Goal: Communication & Community: Answer question/provide support

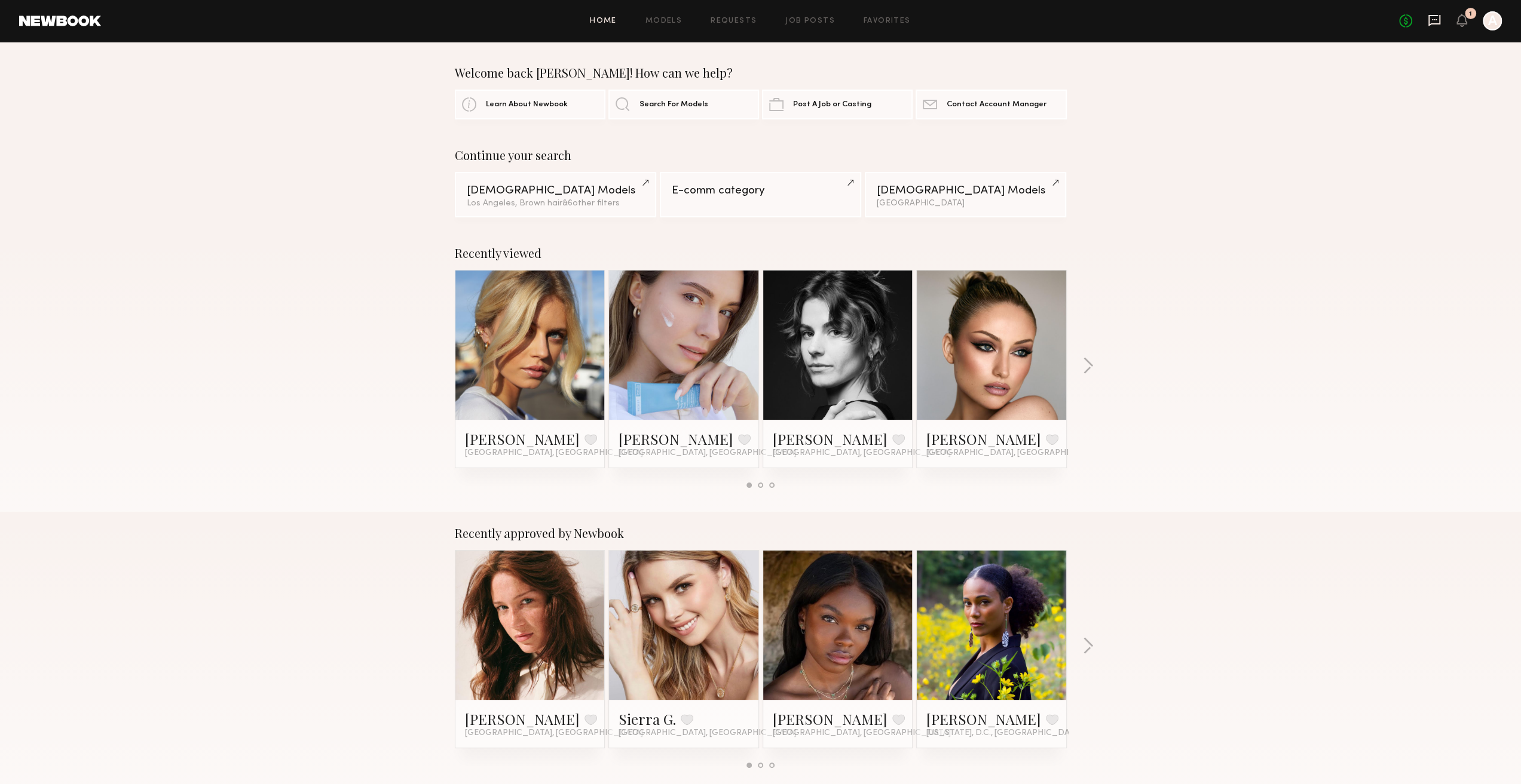
click at [1437, 23] on icon at bounding box center [1434, 21] width 12 height 12
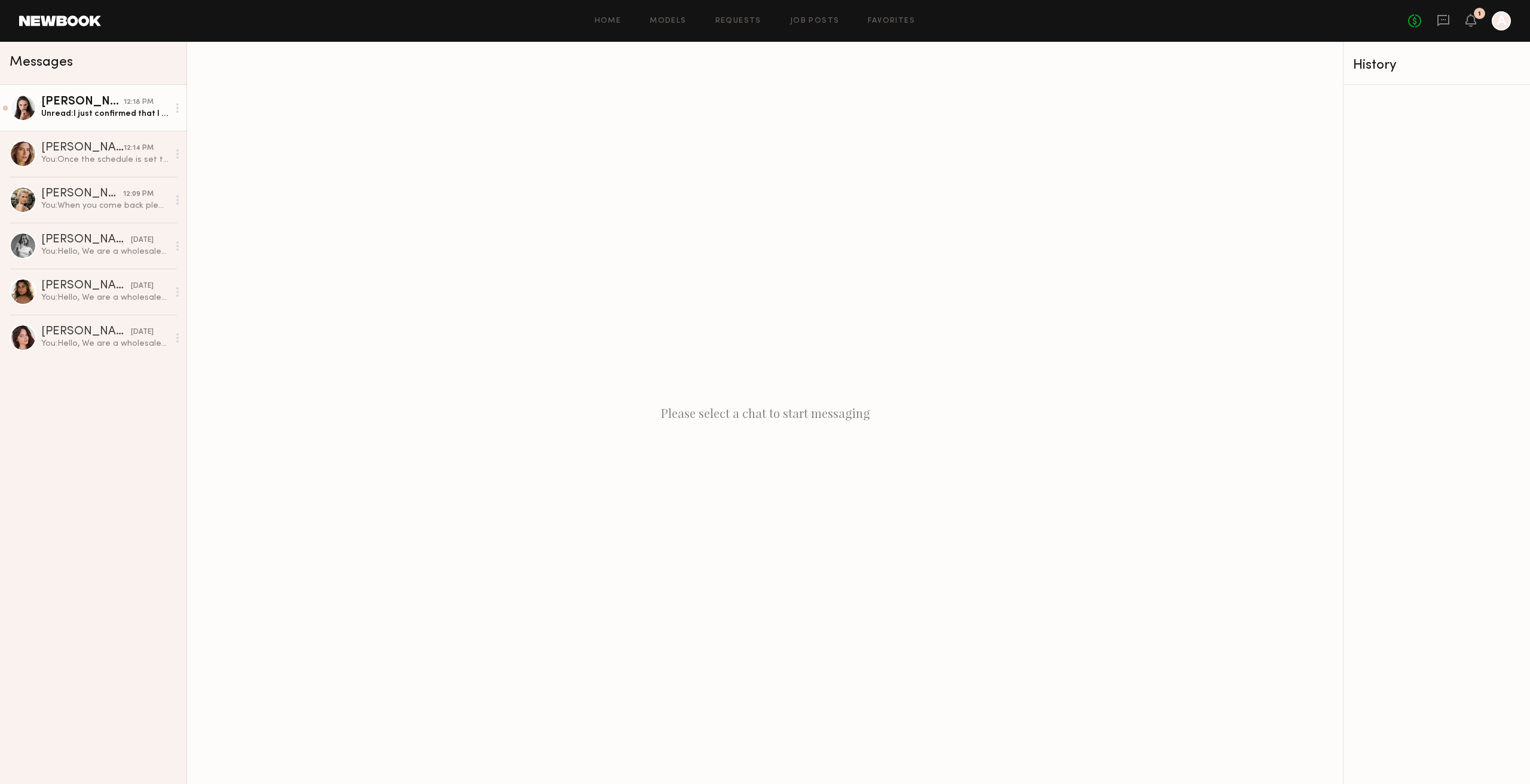
click at [87, 114] on div "Unread: I just confirmed that I have a shoot in Downtown until 5 PM,([DATE]) so…" at bounding box center [104, 114] width 127 height 12
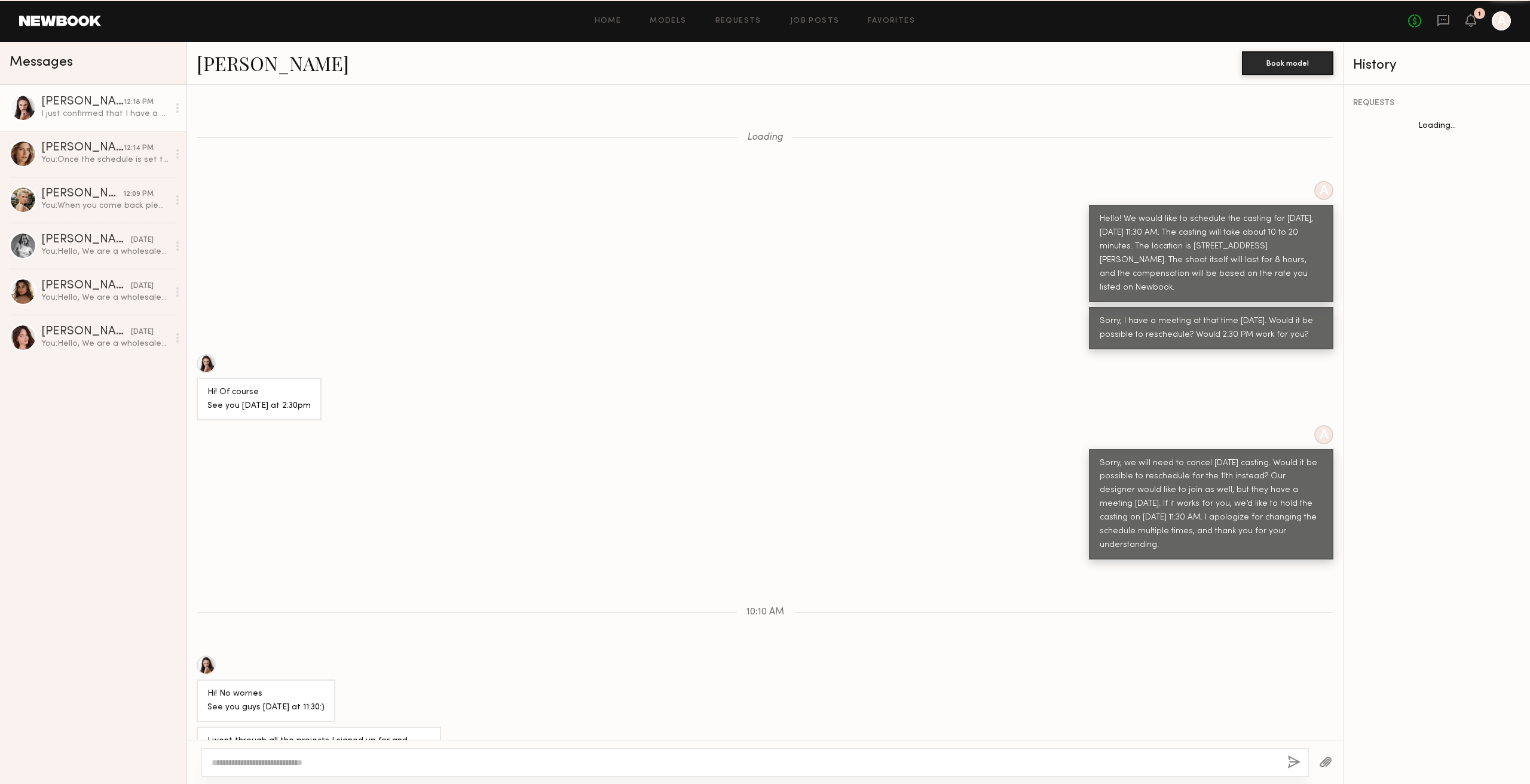
scroll to position [401, 0]
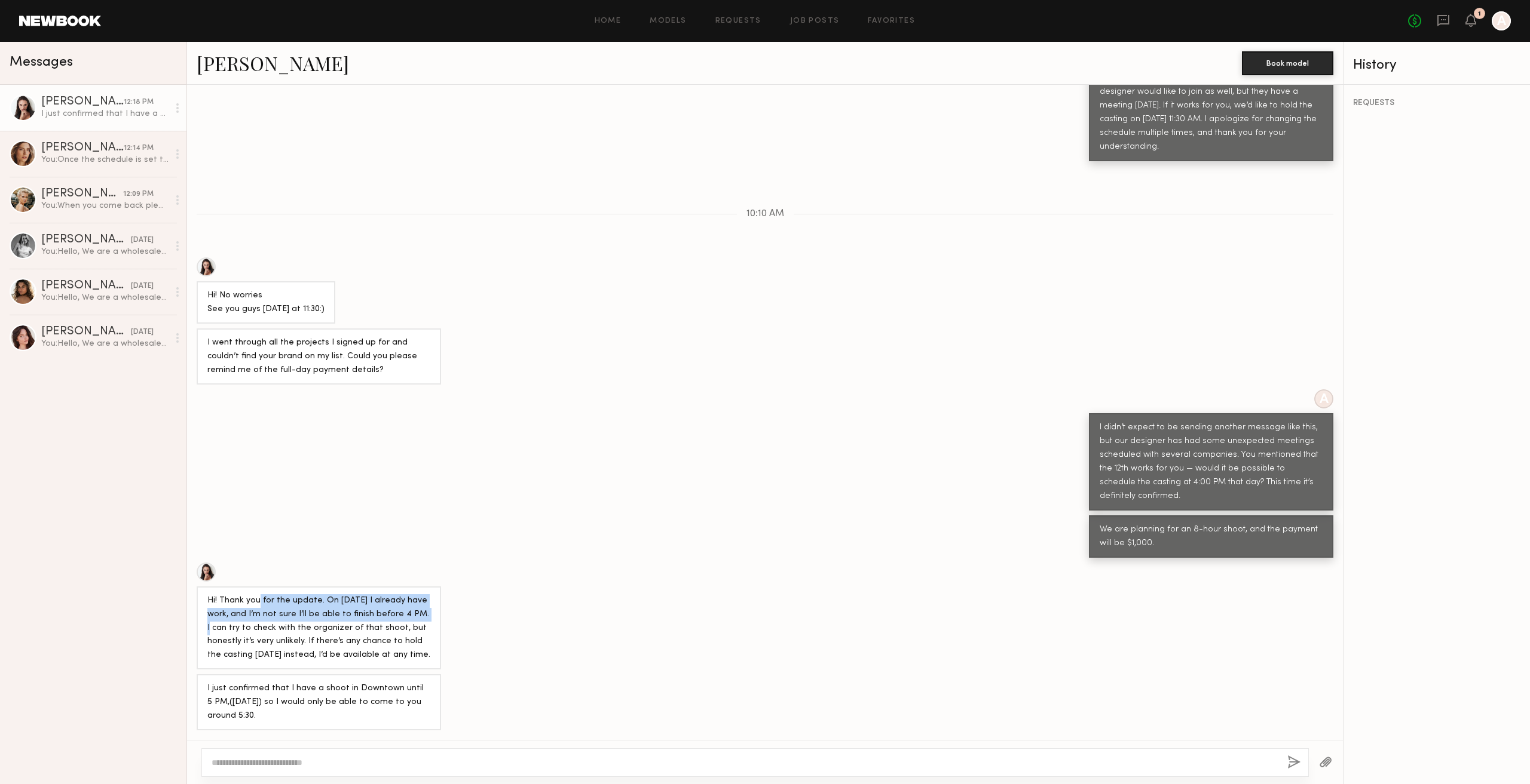
drag, startPoint x: 258, startPoint y: 598, endPoint x: 412, endPoint y: 613, distance: 154.7
click at [412, 613] on div "Hi! Thank you for the update. On [DATE] I already have work, and I’m not sure I…" at bounding box center [319, 629] width 223 height 69
click at [386, 632] on div "Hi! Thank you for the update. On [DATE] I already have work, and I’m not sure I…" at bounding box center [319, 629] width 223 height 69
click at [379, 597] on div "Hi! Thank you for the update. On [DATE] I already have work, and I’m not sure I…" at bounding box center [319, 629] width 223 height 69
drag, startPoint x: 212, startPoint y: 607, endPoint x: 404, endPoint y: 635, distance: 194.0
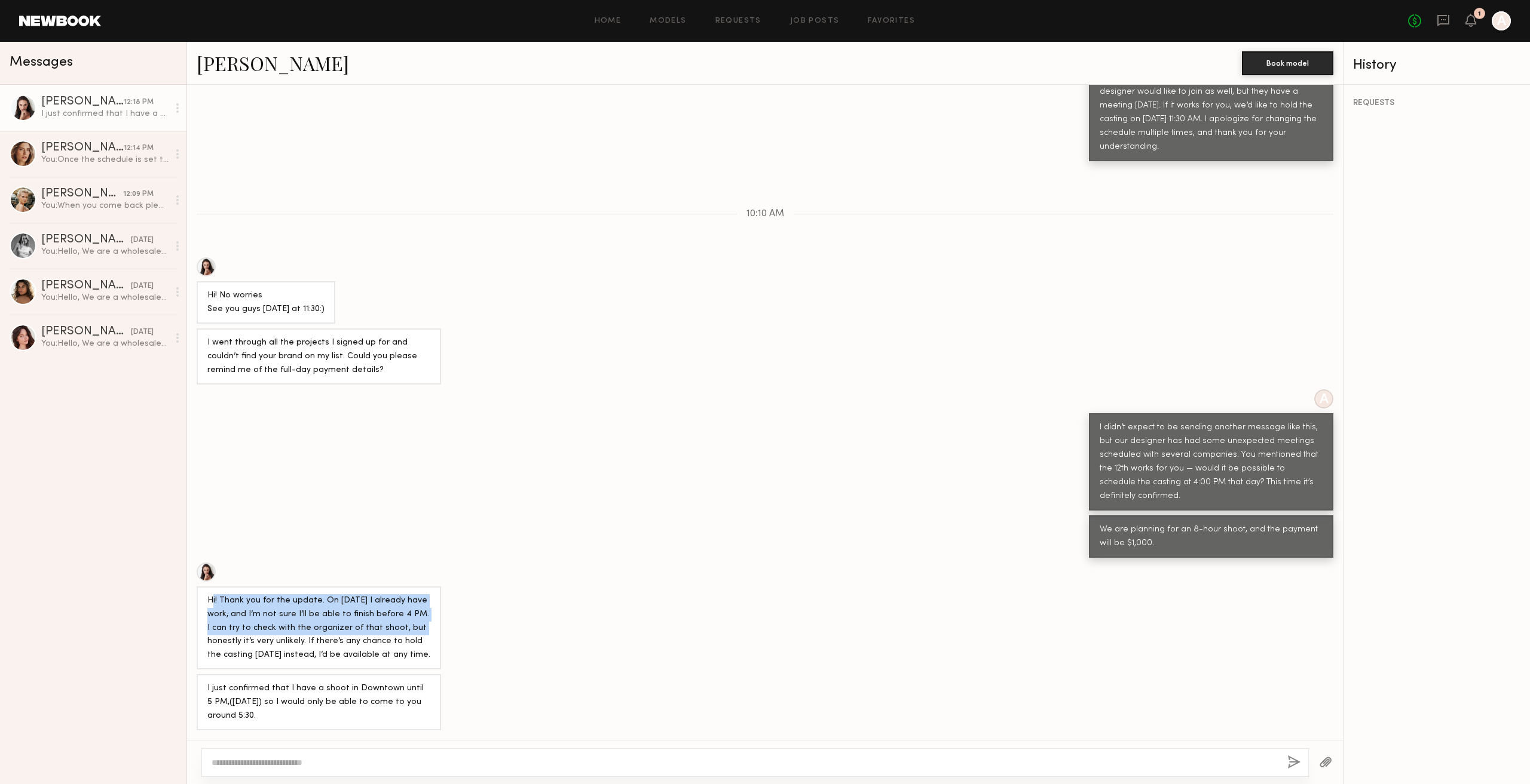
click at [404, 635] on div "Hi! Thank you for the update. On [DATE] I already have work, and I’m not sure I…" at bounding box center [319, 629] width 223 height 69
click at [297, 614] on div "Hi! Thank you for the update. On [DATE] I already have work, and I’m not sure I…" at bounding box center [319, 629] width 223 height 69
drag, startPoint x: 301, startPoint y: 618, endPoint x: 357, endPoint y: 623, distance: 56.2
click at [338, 621] on div "Hi! Thank you for the update. On [DATE] I already have work, and I’m not sure I…" at bounding box center [319, 629] width 223 height 69
click at [358, 623] on div "Hi! Thank you for the update. On [DATE] I already have work, and I’m not sure I…" at bounding box center [319, 629] width 223 height 69
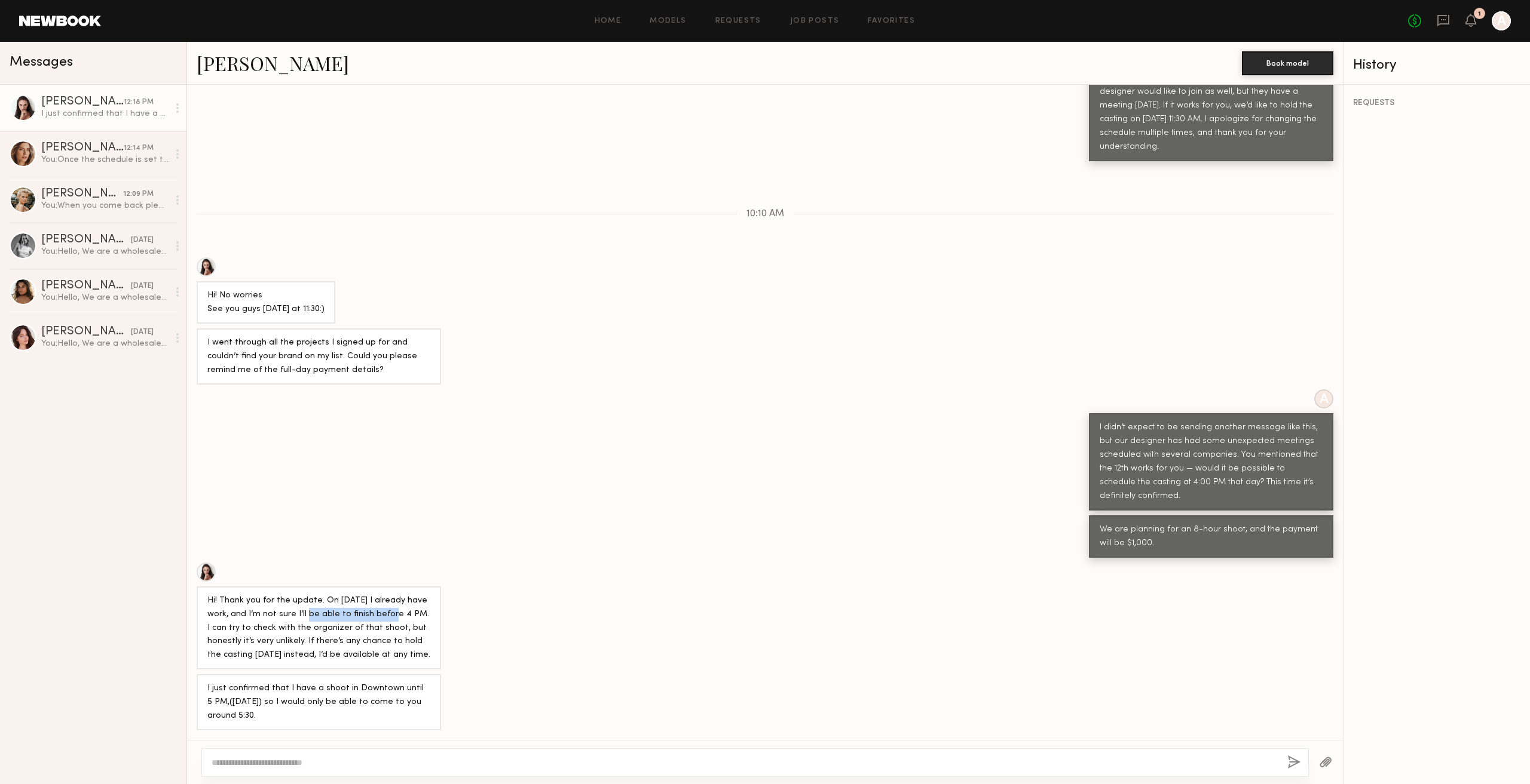
drag, startPoint x: 305, startPoint y: 614, endPoint x: 377, endPoint y: 616, distance: 72.0
click at [377, 616] on div "Hi! Thank you for the update. On [DATE] I already have work, and I’m not sure I…" at bounding box center [319, 629] width 223 height 69
click at [398, 618] on div "Hi! Thank you for the update. On [DATE] I already have work, and I’m not sure I…" at bounding box center [319, 629] width 223 height 69
click at [309, 618] on div "Hi! Thank you for the update. On [DATE] I already have work, and I’m not sure I…" at bounding box center [319, 629] width 223 height 69
drag, startPoint x: 269, startPoint y: 630, endPoint x: 319, endPoint y: 634, distance: 50.2
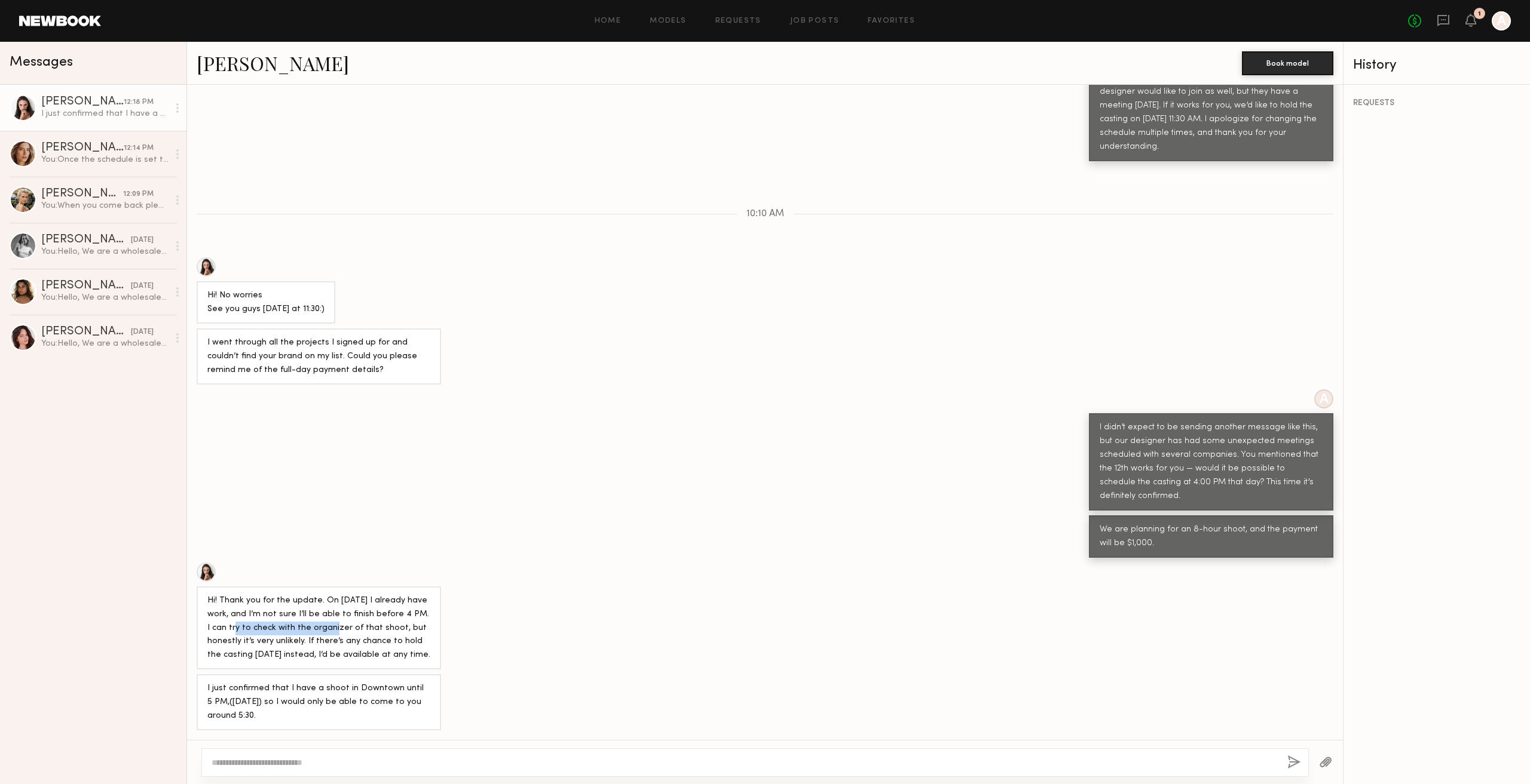
click at [317, 634] on div "Hi! Thank you for the update. On [DATE] I already have work, and I’m not sure I…" at bounding box center [319, 629] width 223 height 69
drag, startPoint x: 344, startPoint y: 641, endPoint x: 420, endPoint y: 645, distance: 76.1
click at [420, 645] on div "Hi! Thank you for the update. On [DATE] I already have work, and I’m not sure I…" at bounding box center [319, 629] width 223 height 69
click at [406, 670] on div "Hi! Thank you for the update. On [DATE] I already have work, and I’m not sure I…" at bounding box center [319, 629] width 245 height 84
drag, startPoint x: 212, startPoint y: 659, endPoint x: 336, endPoint y: 656, distance: 124.0
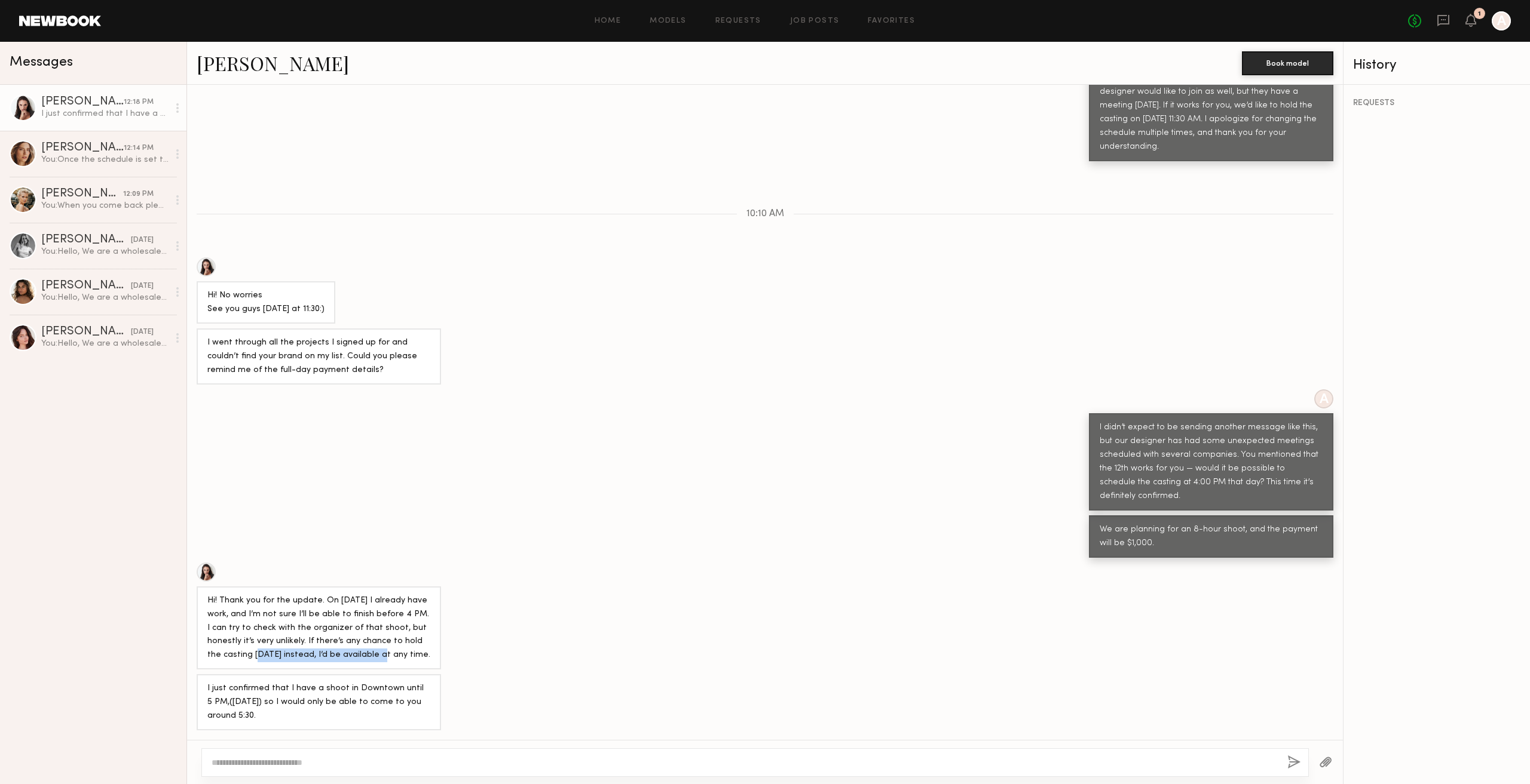
click at [335, 656] on div "Hi! Thank you for the update. On [DATE] I already have work, and I’m not sure I…" at bounding box center [319, 629] width 223 height 69
click at [344, 657] on div "Hi! Thank you for the update. On [DATE] I already have work, and I’m not sure I…" at bounding box center [319, 629] width 223 height 69
drag, startPoint x: 303, startPoint y: 653, endPoint x: 435, endPoint y: 660, distance: 132.2
click at [432, 659] on div "Hi! Thank you for the update. On [DATE] I already have work, and I’m not sure I…" at bounding box center [319, 629] width 245 height 84
click at [427, 660] on div "Hi! Thank you for the update. On [DATE] I already have work, and I’m not sure I…" at bounding box center [319, 629] width 223 height 69
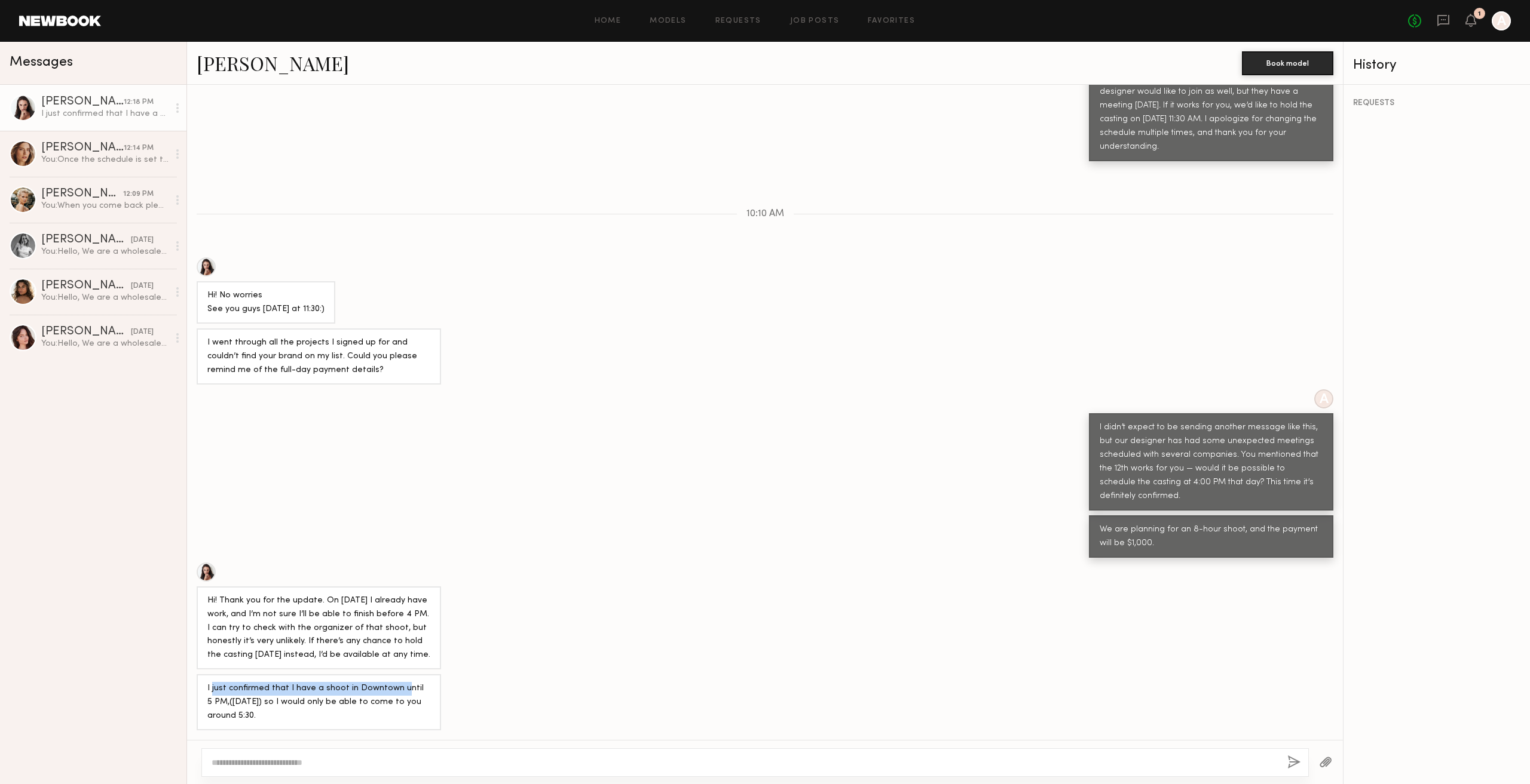
drag, startPoint x: 212, startPoint y: 687, endPoint x: 409, endPoint y: 693, distance: 197.1
click at [408, 693] on div "I just confirmed that I have a shoot in Downtown until 5 PM,([DATE]) so I would…" at bounding box center [319, 702] width 223 height 41
click at [321, 702] on div "I just confirmed that I have a shoot in Downtown until 5 PM,([DATE]) so I would…" at bounding box center [319, 702] width 223 height 41
drag, startPoint x: 361, startPoint y: 701, endPoint x: 393, endPoint y: 706, distance: 32.4
click at [389, 705] on div "I just confirmed that I have a shoot in Downtown until 5 PM,([DATE]) so I would…" at bounding box center [319, 702] width 223 height 41
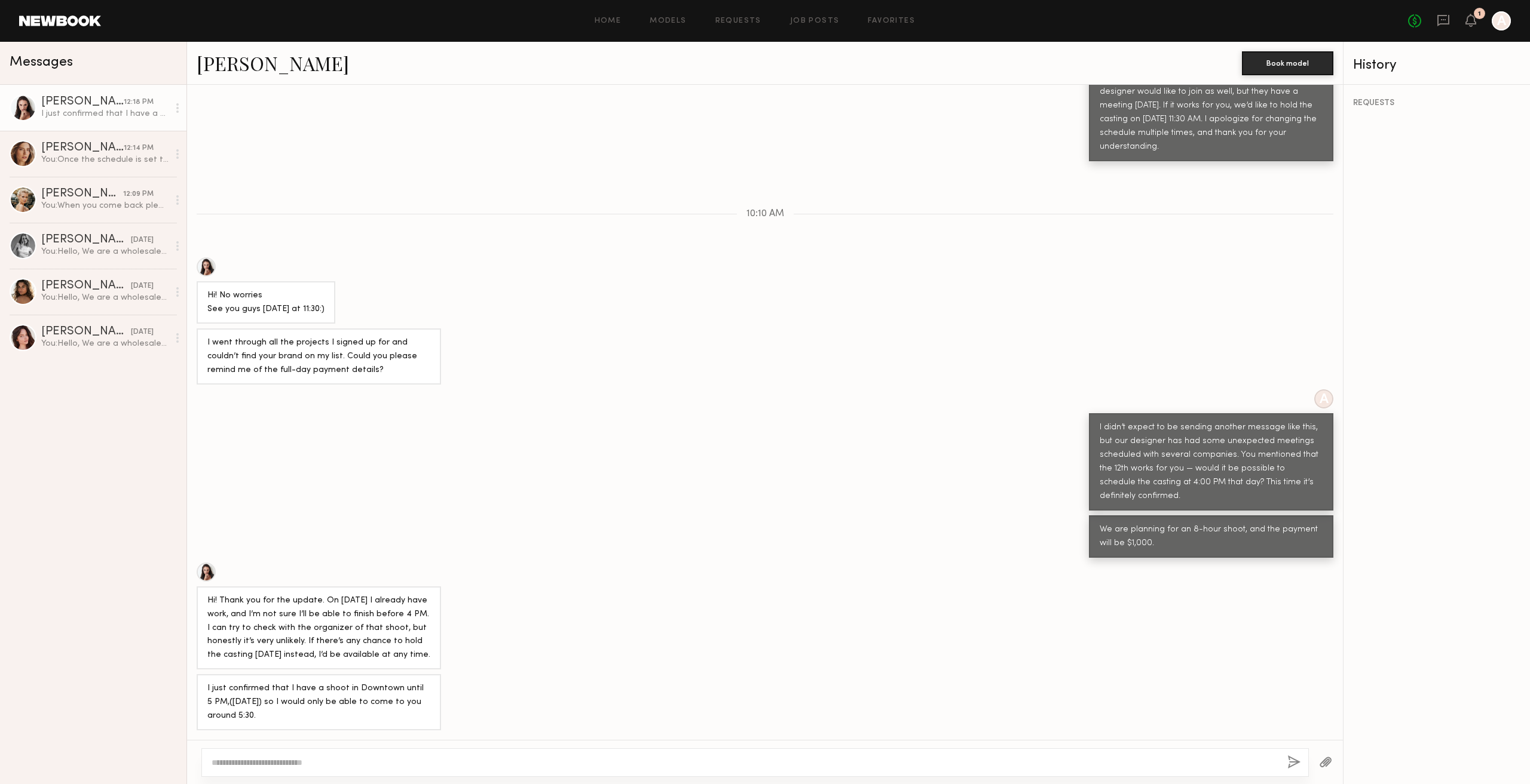
click at [393, 708] on div "I just confirmed that I have a shoot in Downtown until 5 PM,([DATE]) so I would…" at bounding box center [319, 702] width 223 height 41
drag, startPoint x: 305, startPoint y: 702, endPoint x: 400, endPoint y: 708, distance: 95.2
click at [386, 703] on div "I just confirmed that I have a shoot in Downtown until 5 PM,([DATE]) so I would…" at bounding box center [319, 702] width 223 height 41
click at [403, 713] on div "I just confirmed that I have a shoot in Downtown until 5 PM,([DATE]) so I would…" at bounding box center [319, 702] width 223 height 41
click at [359, 718] on div "I just confirmed that I have a shoot in Downtown until 5 PM,([DATE]) so I would…" at bounding box center [319, 702] width 223 height 41
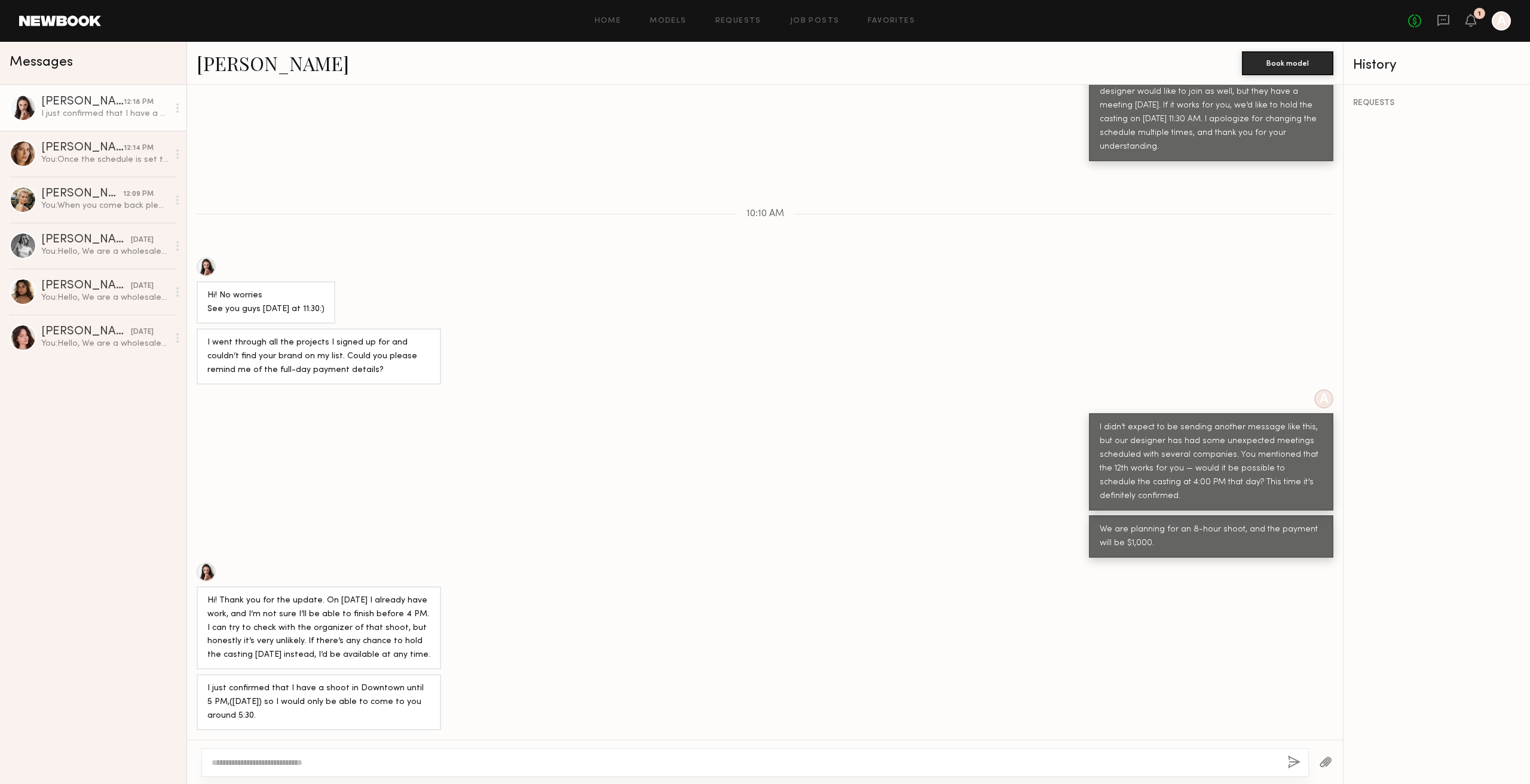
drag, startPoint x: 203, startPoint y: 595, endPoint x: 426, endPoint y: 656, distance: 231.2
click at [426, 656] on div "Hi! Thank you for the update. On [DATE] I already have work, and I’m not sure I…" at bounding box center [319, 629] width 245 height 84
copy div "Hi! Thank you for the update. On [DATE] I already have work, and I’m not sure I…"
click at [111, 160] on div "You: Once the schedule is set this time, it will be final." at bounding box center [104, 160] width 127 height 12
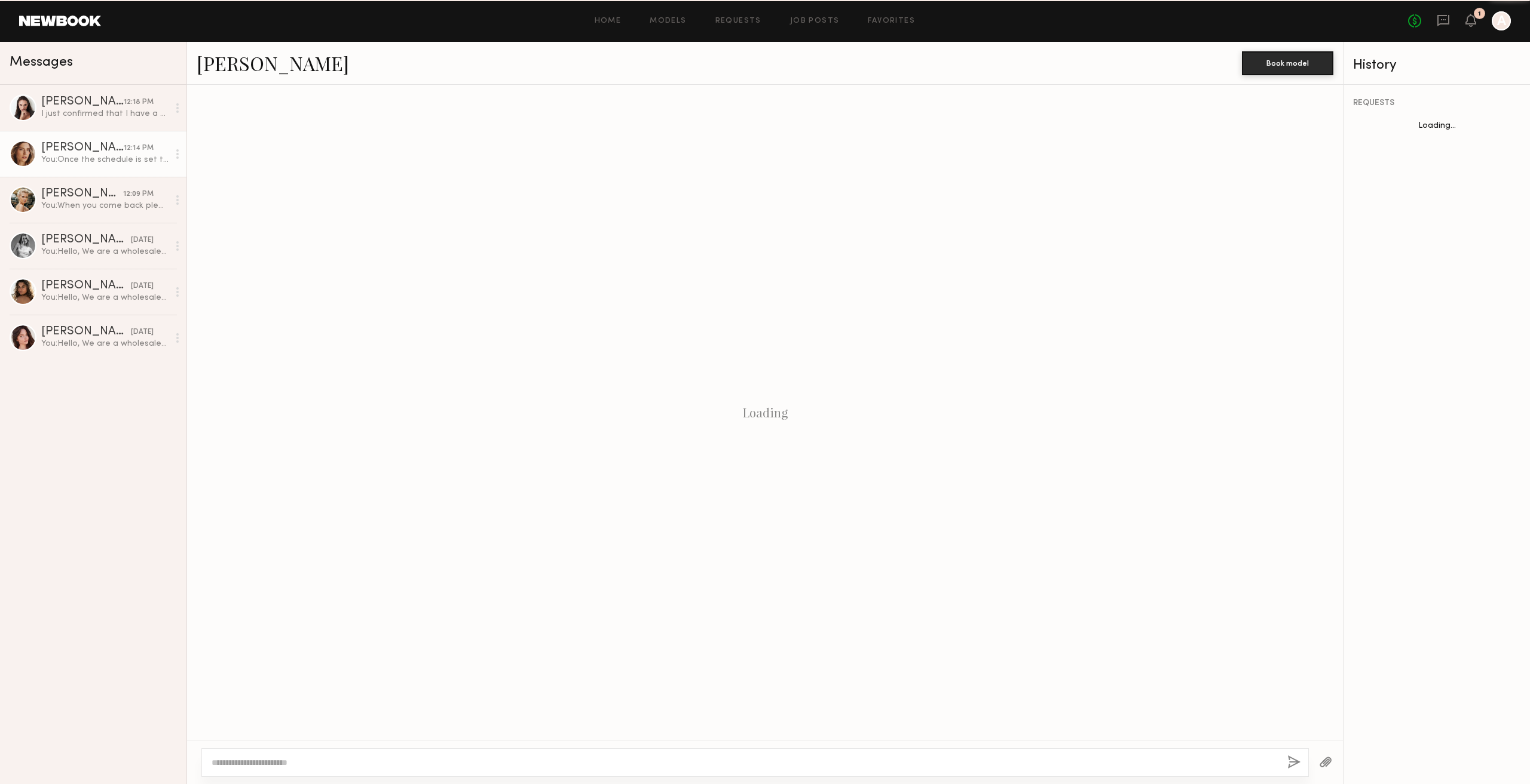
scroll to position [530, 0]
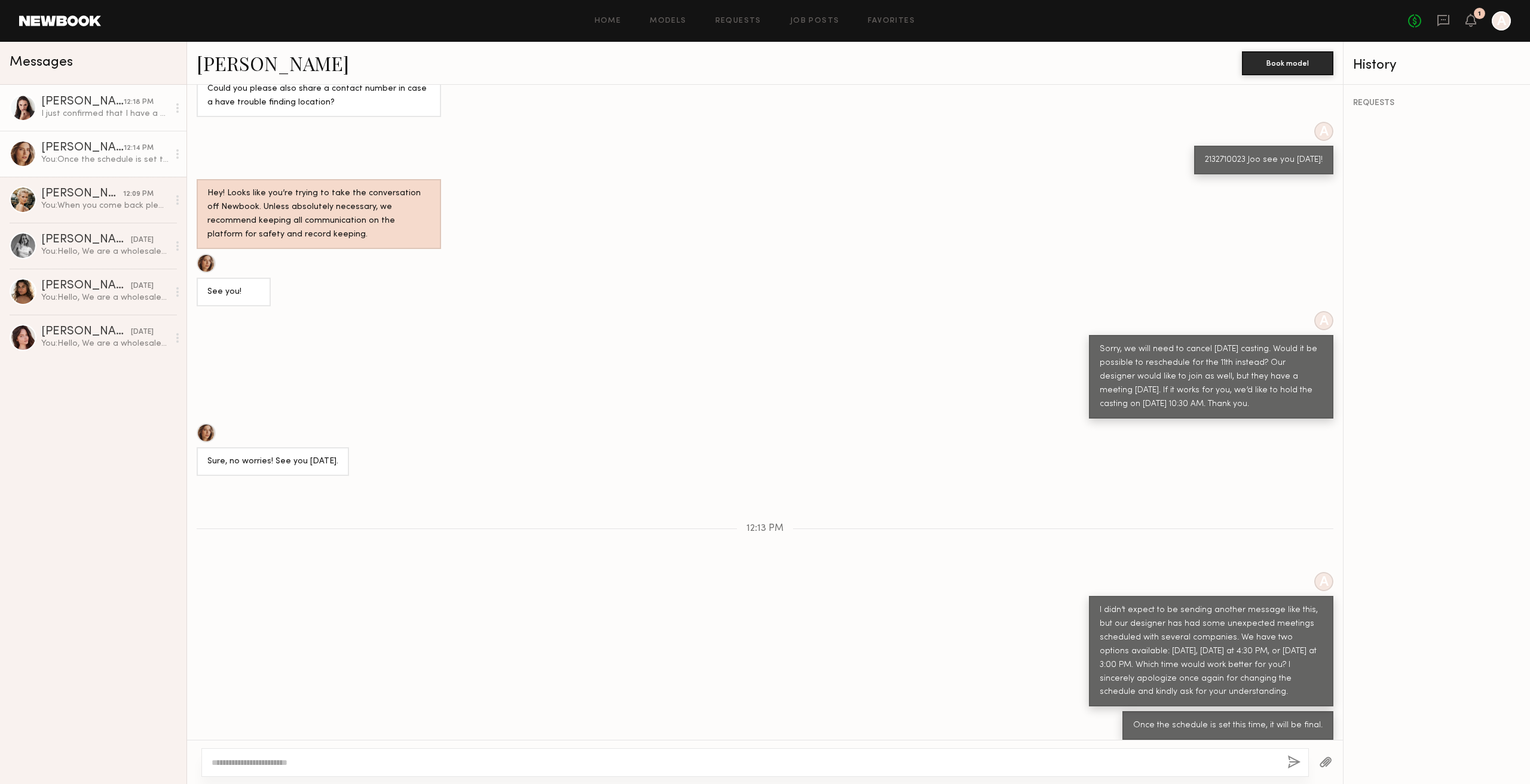
click at [90, 99] on div "[PERSON_NAME]" at bounding box center [82, 102] width 82 height 12
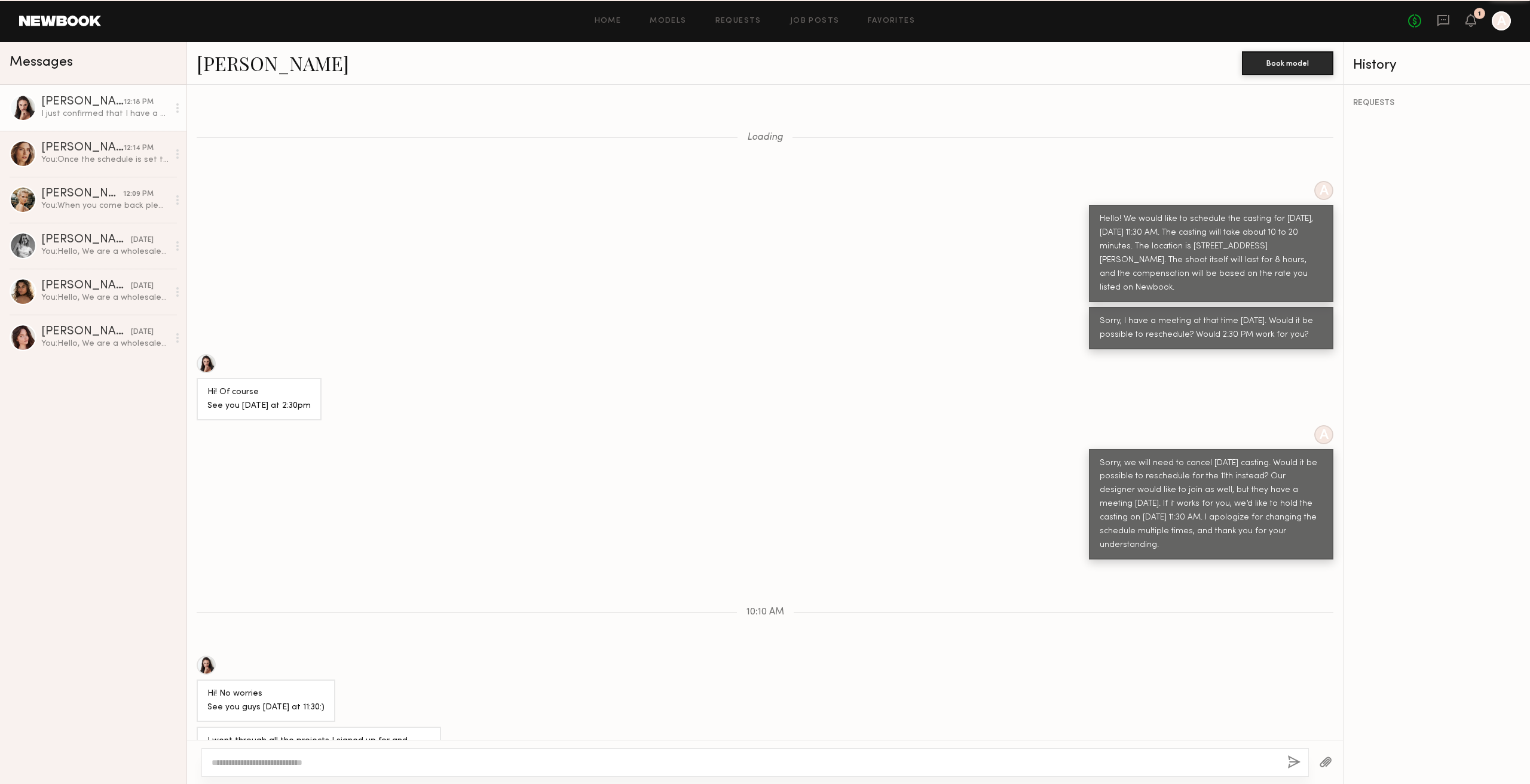
scroll to position [402, 0]
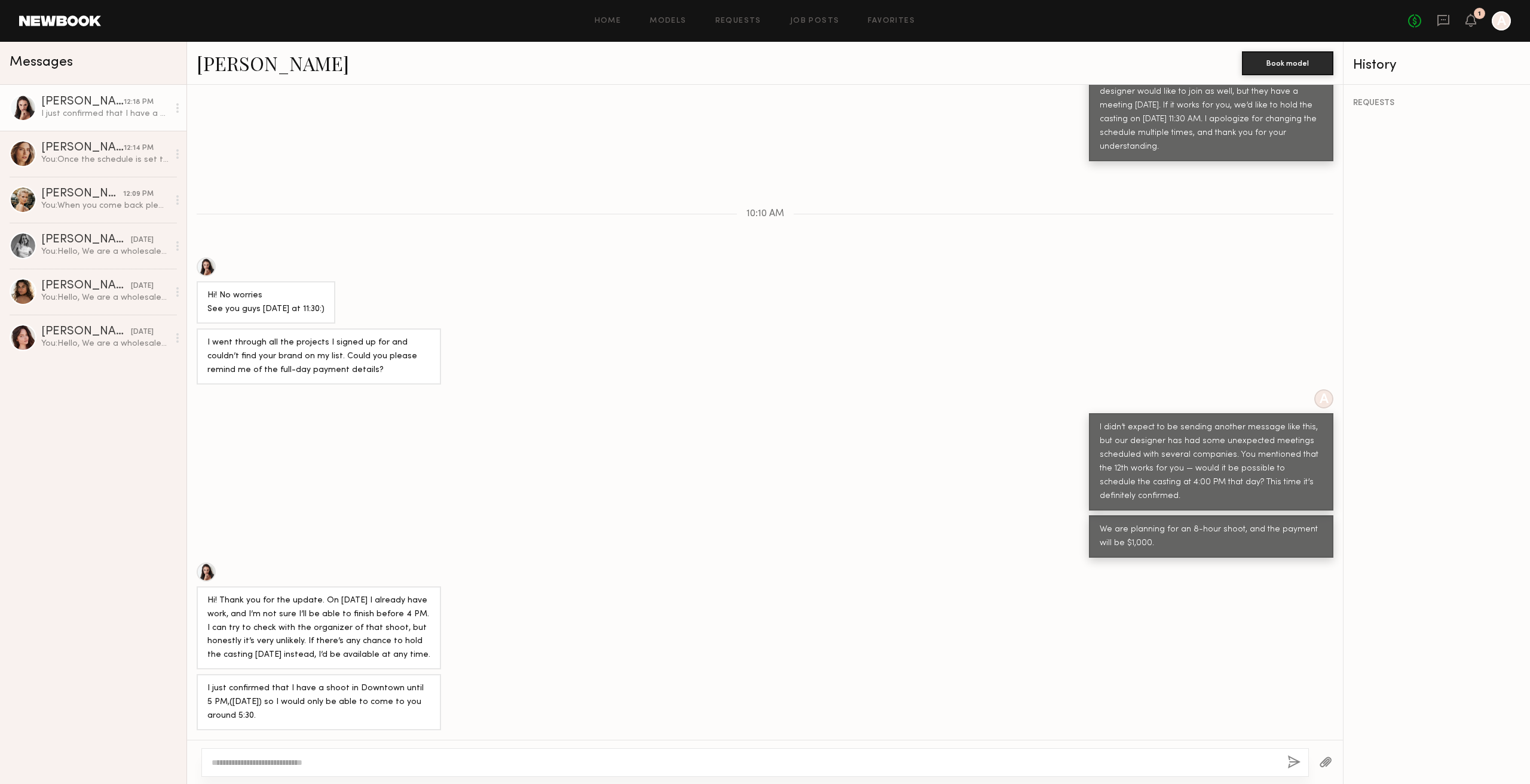
drag, startPoint x: 203, startPoint y: 597, endPoint x: 411, endPoint y: 658, distance: 216.8
click at [411, 658] on div "Hi! Thank you for the update. On [DATE] I already have work, and I’m not sure I…" at bounding box center [319, 629] width 245 height 84
copy div "Hi! Thank you for the update. On [DATE] I already have work, and I’m not sure I…"
click at [80, 168] on link "[PERSON_NAME] 12:14 PM You: Once the schedule is set this time, it will be fina…" at bounding box center [93, 154] width 187 height 46
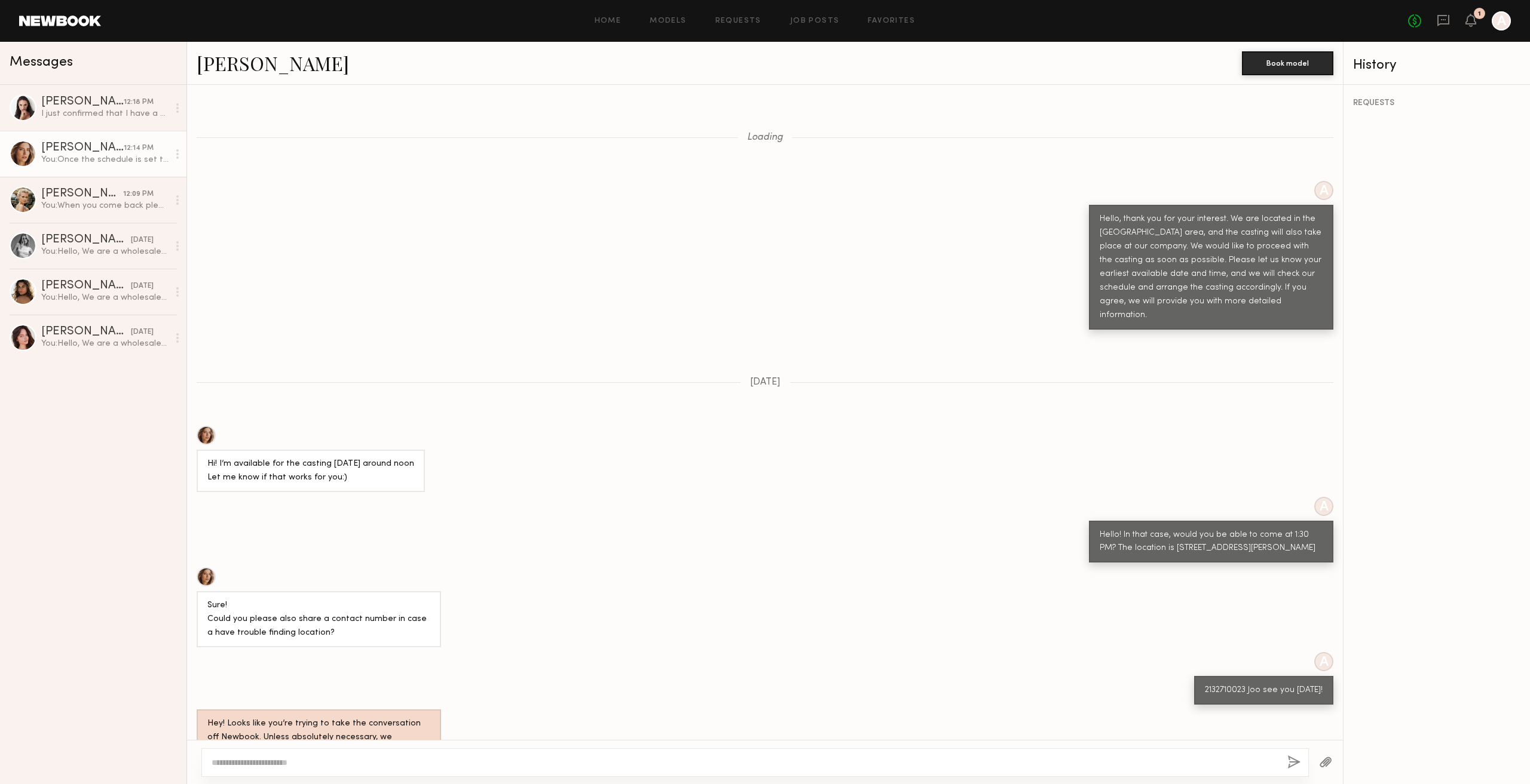
scroll to position [530, 0]
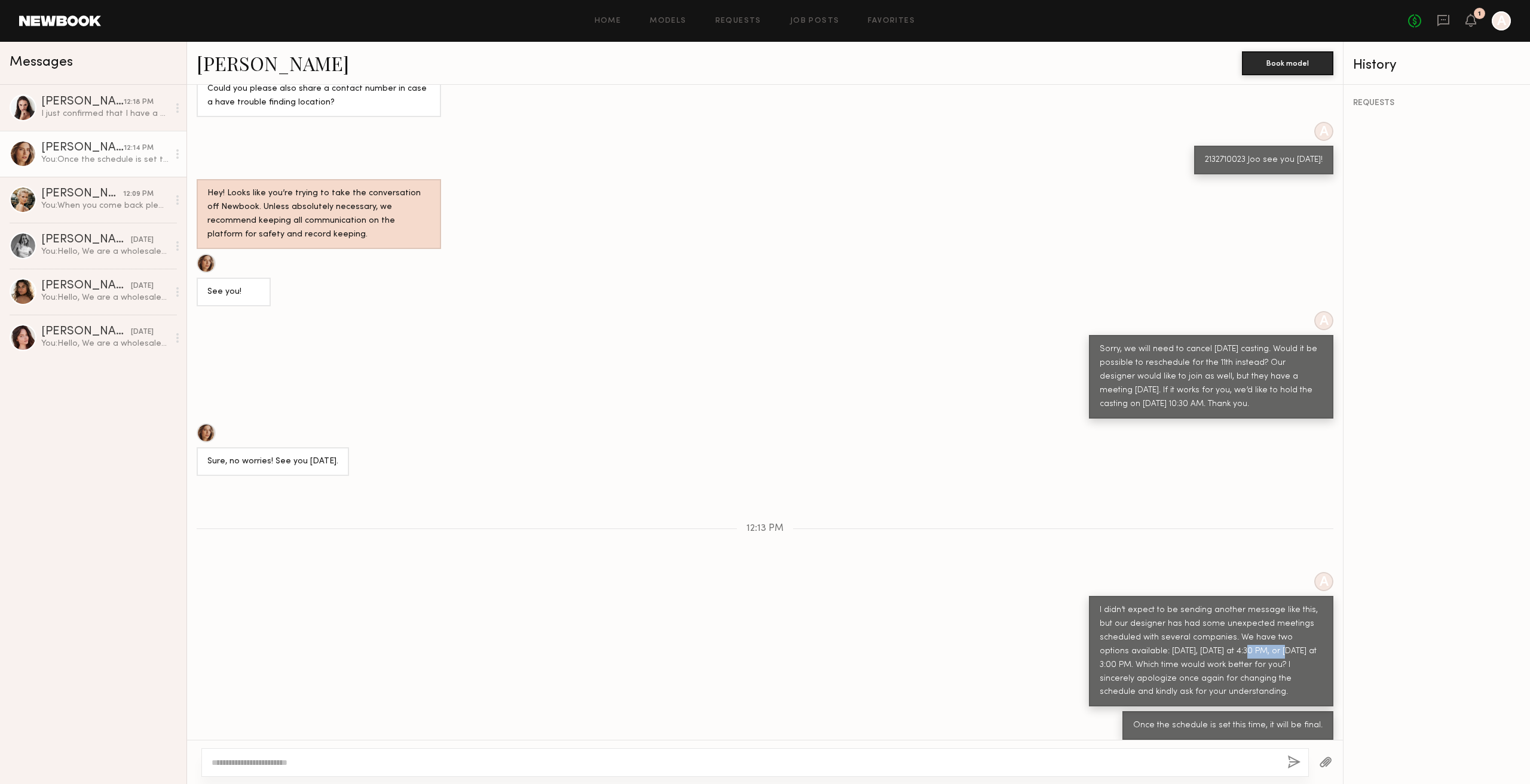
drag, startPoint x: 1216, startPoint y: 637, endPoint x: 1253, endPoint y: 636, distance: 37.0
click at [1253, 636] on div "I didn’t expect to be sending another message like this, but our designer has h…" at bounding box center [1211, 652] width 223 height 96
click at [1256, 676] on div "I didn’t expect to be sending another message like this, but our designer has h…" at bounding box center [1211, 652] width 223 height 96
drag, startPoint x: 1218, startPoint y: 648, endPoint x: 1253, endPoint y: 645, distance: 35.1
click at [1253, 645] on div "I didn’t expect to be sending another message like this, but our designer has h…" at bounding box center [1211, 652] width 223 height 96
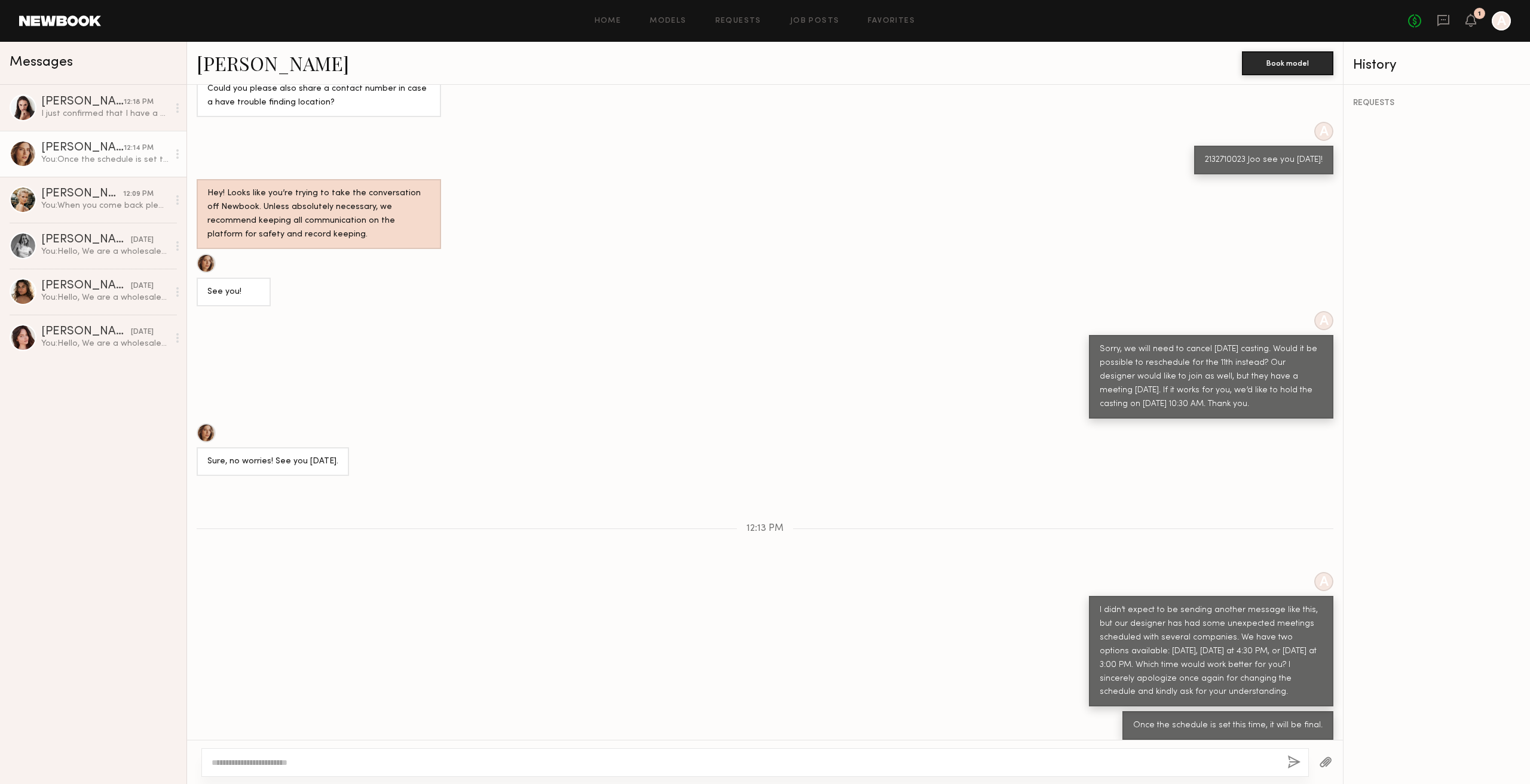
click at [1280, 660] on div "I didn’t expect to be sending another message like this, but our designer has h…" at bounding box center [1211, 652] width 223 height 96
drag, startPoint x: 1304, startPoint y: 668, endPoint x: 1244, endPoint y: 668, distance: 60.0
click at [1244, 668] on div "I didn’t expect to be sending another message like this, but our designer has h…" at bounding box center [1211, 652] width 223 height 96
drag, startPoint x: 1086, startPoint y: 622, endPoint x: 1212, endPoint y: 650, distance: 129.1
click at [1213, 627] on div "I didn’t expect to be sending another message like this, but our designer has h…" at bounding box center [1211, 651] width 245 height 111
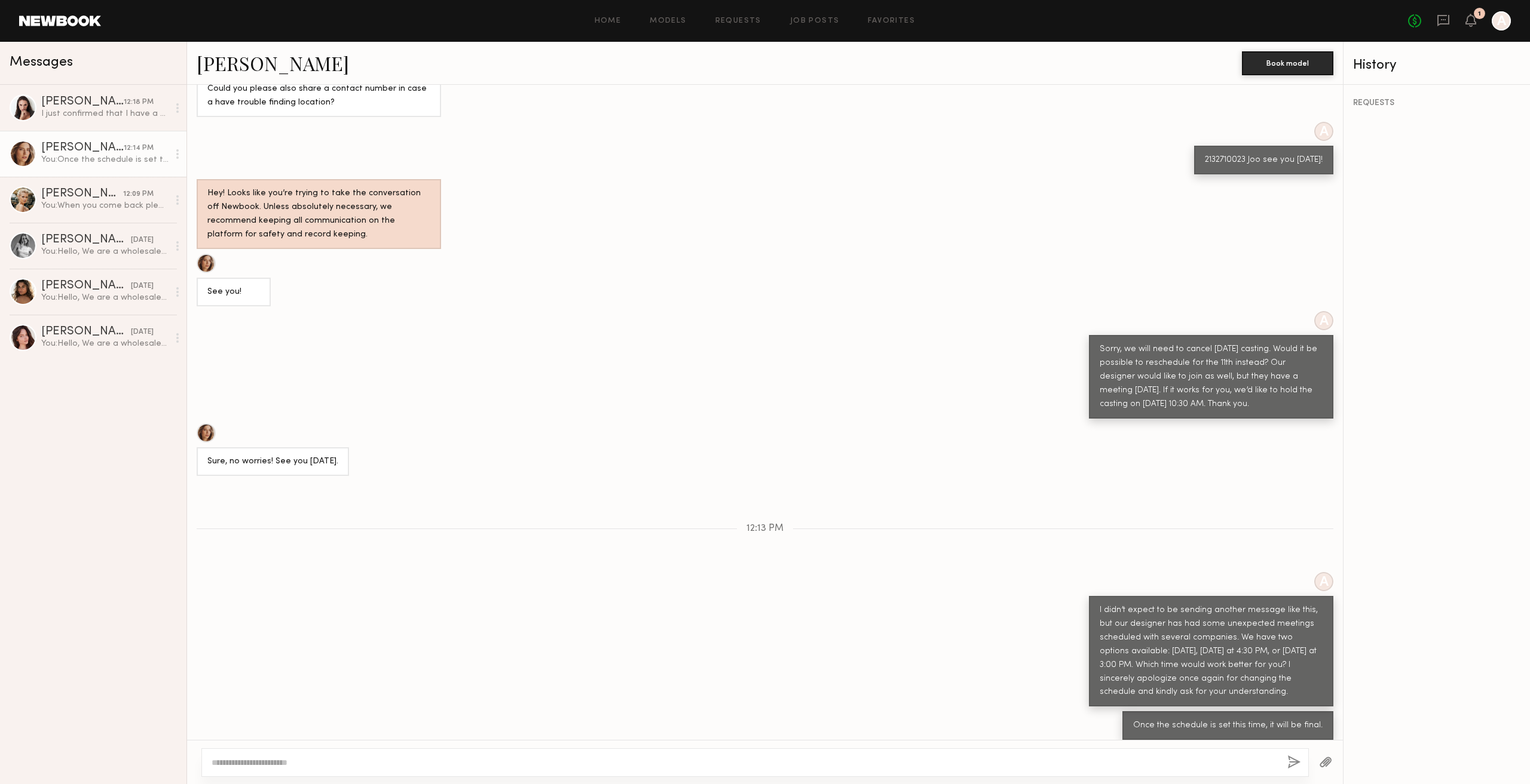
click at [1205, 654] on div "I didn’t expect to be sending another message like this, but our designer has h…" at bounding box center [1211, 652] width 223 height 96
drag, startPoint x: 1185, startPoint y: 637, endPoint x: 1298, endPoint y: 648, distance: 113.5
click at [1298, 648] on div "I didn’t expect to be sending another message like this, but our designer has h…" at bounding box center [1211, 652] width 223 height 96
click at [1206, 687] on div "I didn’t expect to be sending another message like this, but our designer has h…" at bounding box center [1211, 652] width 223 height 96
drag, startPoint x: 1115, startPoint y: 640, endPoint x: 1237, endPoint y: 645, distance: 122.1
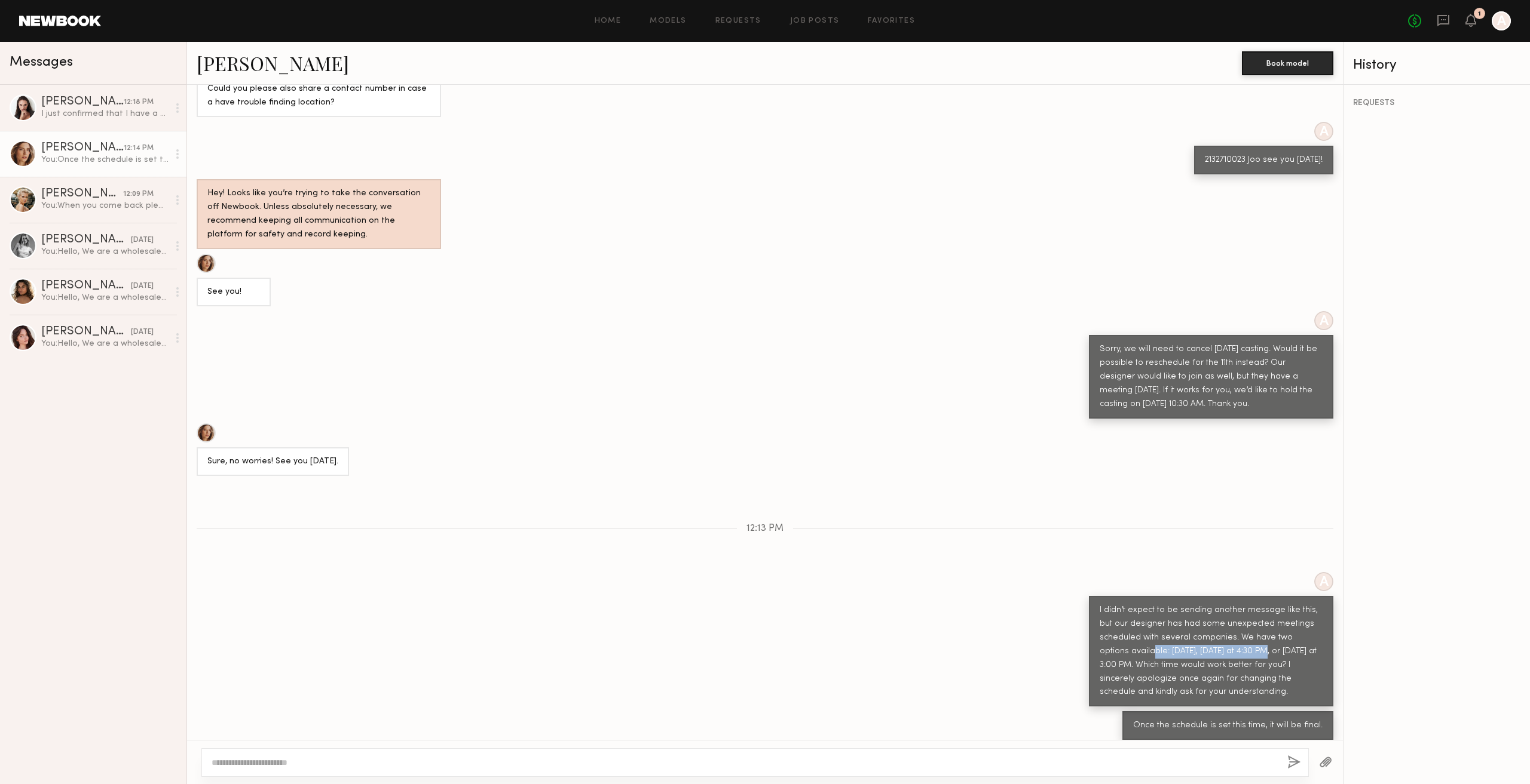
click at [1236, 645] on div "I didn’t expect to be sending another message like this, but our designer has h…" at bounding box center [1211, 652] width 223 height 96
click at [1237, 645] on div "I didn’t expect to be sending another message like this, but our designer has h…" at bounding box center [1211, 652] width 223 height 96
drag, startPoint x: 701, startPoint y: 98, endPoint x: 710, endPoint y: 98, distance: 9.0
click at [701, 98] on div "Sure! Could you please also share a contact number in case a have trouble findi…" at bounding box center [764, 76] width 1156 height 80
click at [99, 117] on div "I just confirmed that I have a shoot in Downtown until 5 PM,([DATE]) so I would…" at bounding box center [104, 114] width 127 height 12
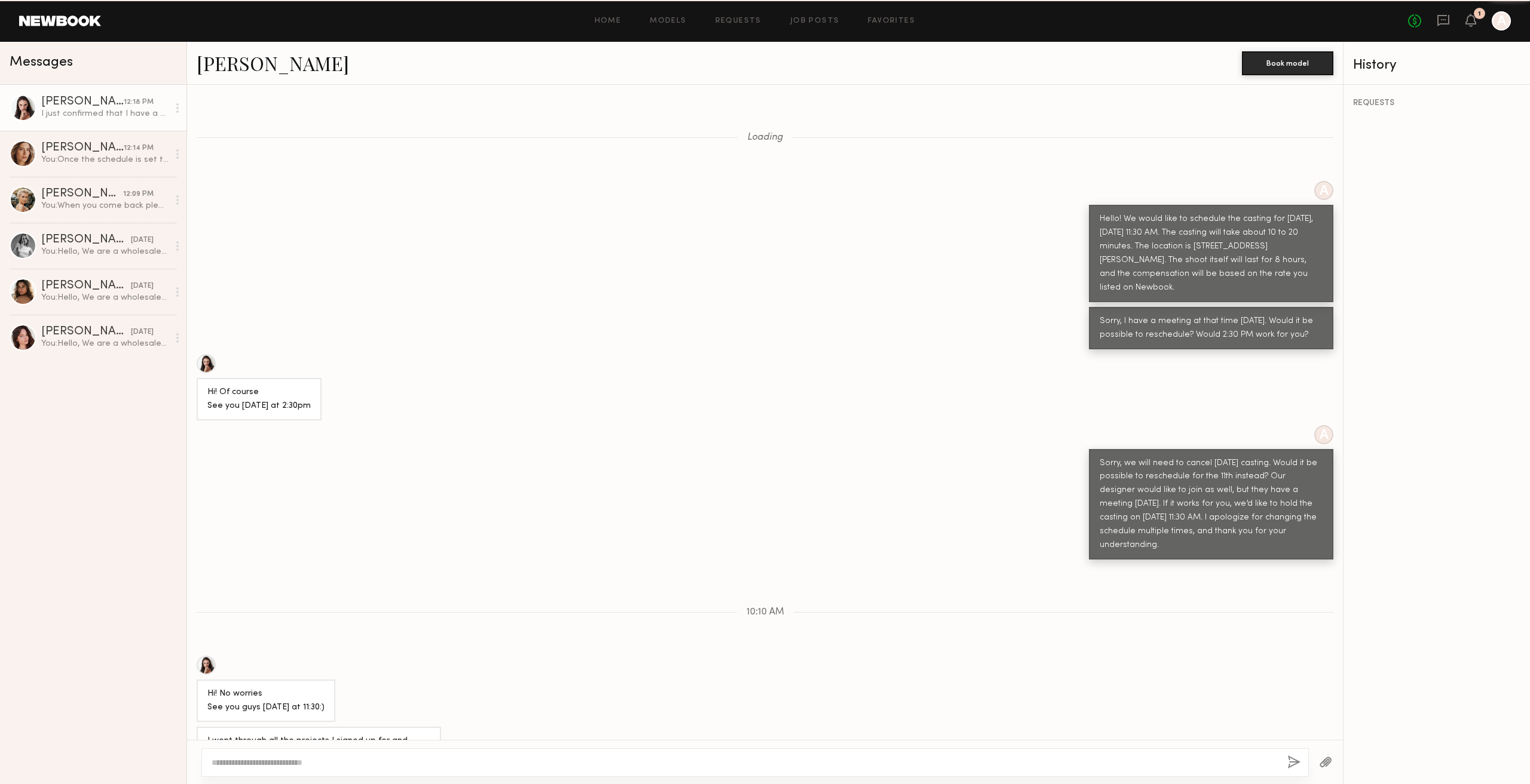
scroll to position [402, 0]
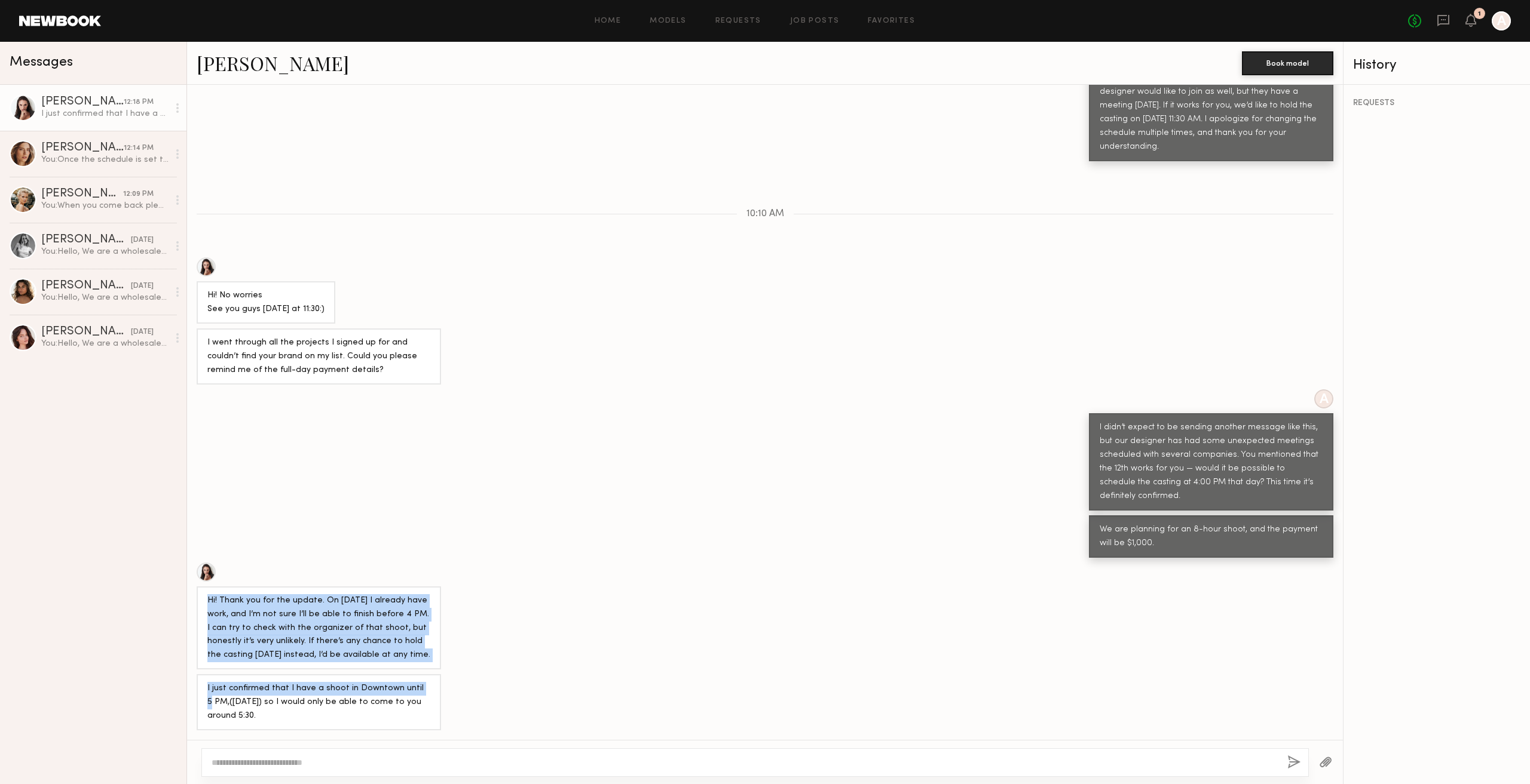
drag, startPoint x: 209, startPoint y: 603, endPoint x: 414, endPoint y: 682, distance: 219.7
click at [422, 675] on div "Loading A Hello! We would like to schedule the casting for [DATE], [DATE] 11:30…" at bounding box center [764, 413] width 1156 height 655
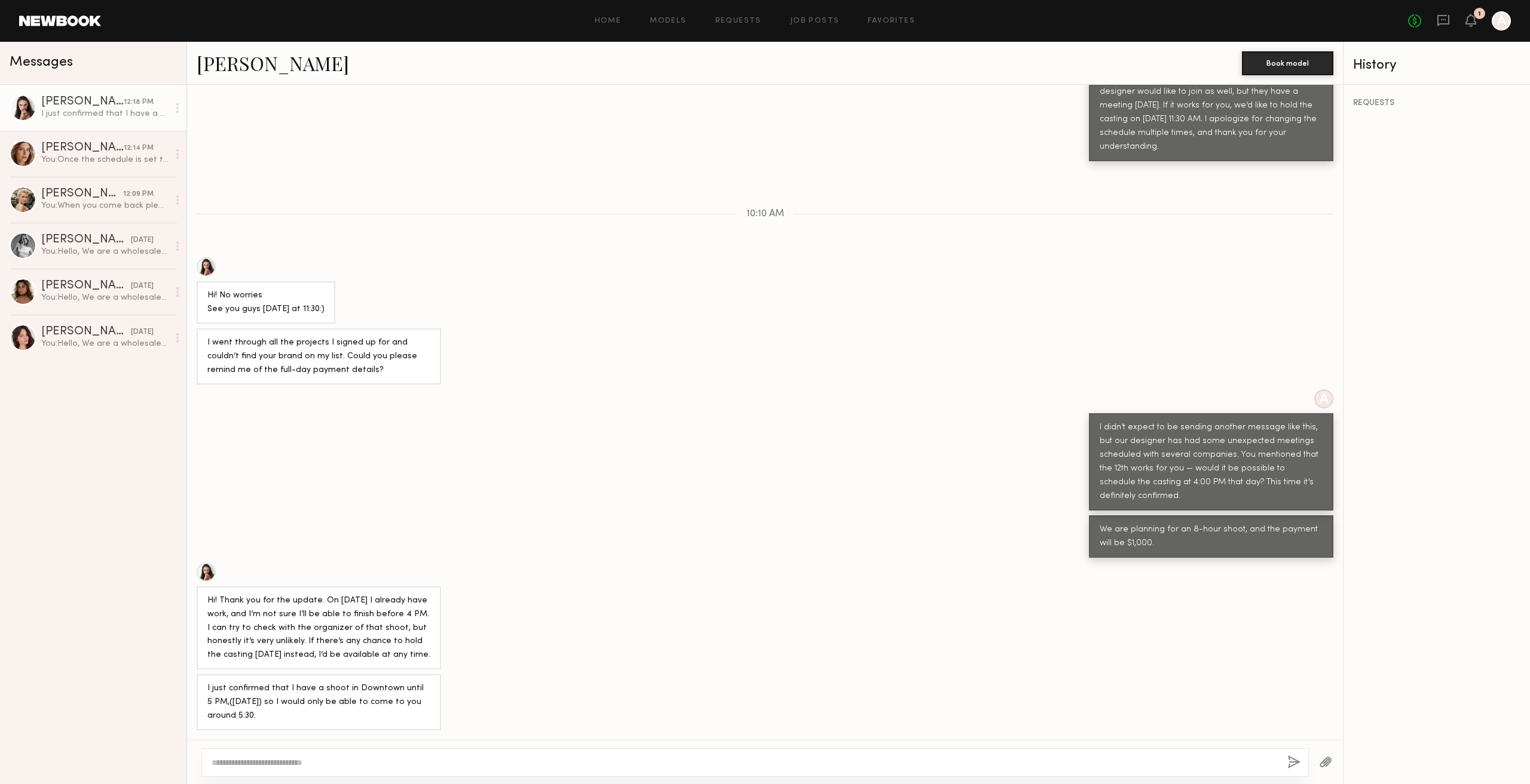
drag, startPoint x: 336, startPoint y: 697, endPoint x: 311, endPoint y: 702, distance: 25.5
click at [336, 697] on div "I just confirmed that I have a shoot in Downtown until 5 PM,([DATE]) so I would…" at bounding box center [319, 702] width 223 height 41
drag, startPoint x: 208, startPoint y: 689, endPoint x: 450, endPoint y: 713, distance: 243.2
click at [450, 713] on div "I just confirmed that I have a shoot in Downtown until 5 PM,([DATE]) so I would…" at bounding box center [764, 702] width 1156 height 56
click at [408, 703] on div "I just confirmed that I have a shoot in Downtown until 5 PM,([DATE]) so I would…" at bounding box center [319, 702] width 223 height 41
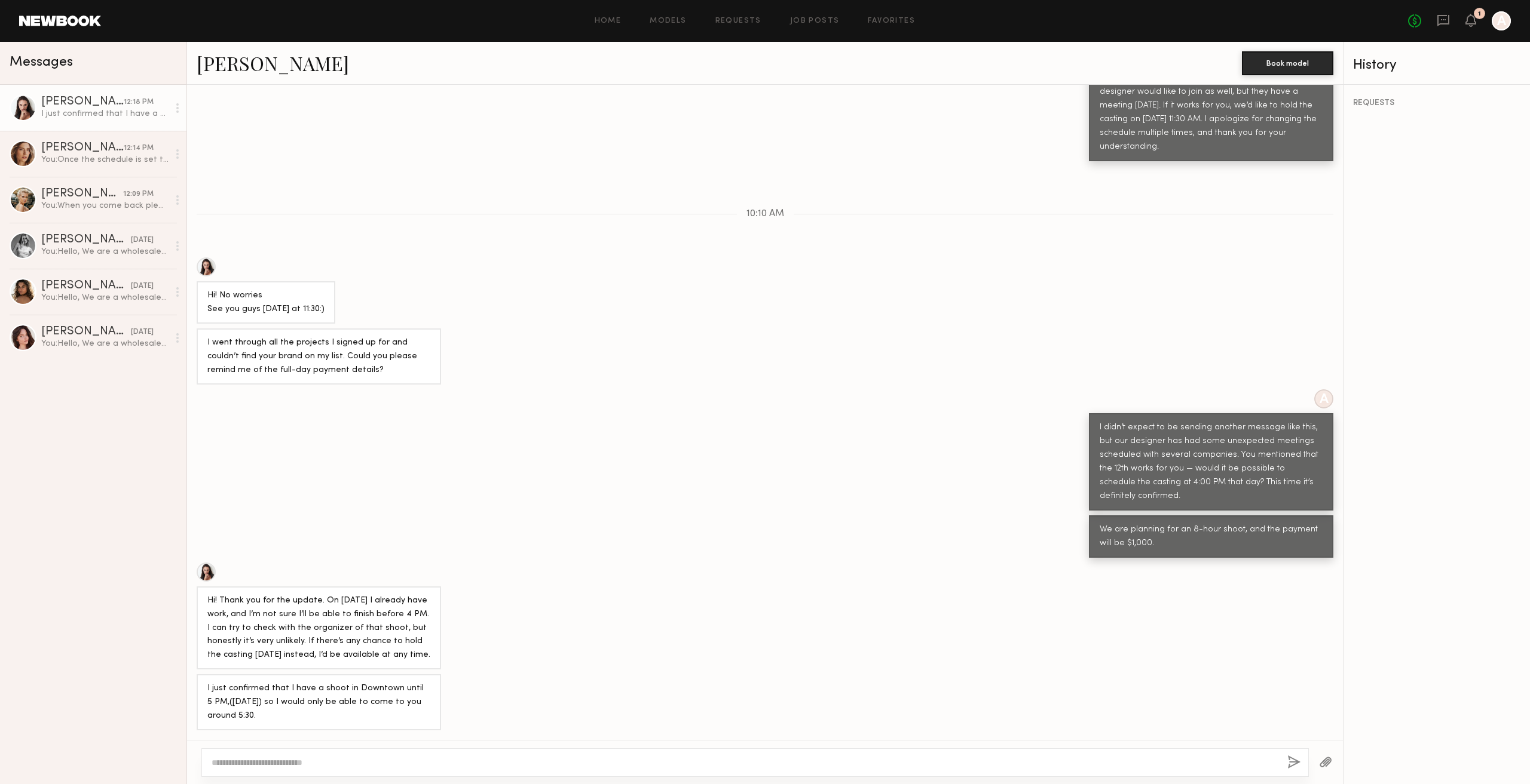
click at [410, 713] on div "I just confirmed that I have a shoot in Downtown until 5 PM,([DATE]) so I would…" at bounding box center [319, 702] width 223 height 41
drag, startPoint x: 410, startPoint y: 714, endPoint x: 355, endPoint y: 716, distance: 55.0
click at [355, 716] on div "I just confirmed that I have a shoot in Downtown until 5 PM,([DATE]) so I would…" at bounding box center [319, 702] width 223 height 41
drag, startPoint x: 317, startPoint y: 722, endPoint x: 190, endPoint y: 688, distance: 131.5
click at [190, 688] on div "I just confirmed that I have a shoot in Downtown until 5 PM,([DATE]) so I would…" at bounding box center [764, 702] width 1156 height 56
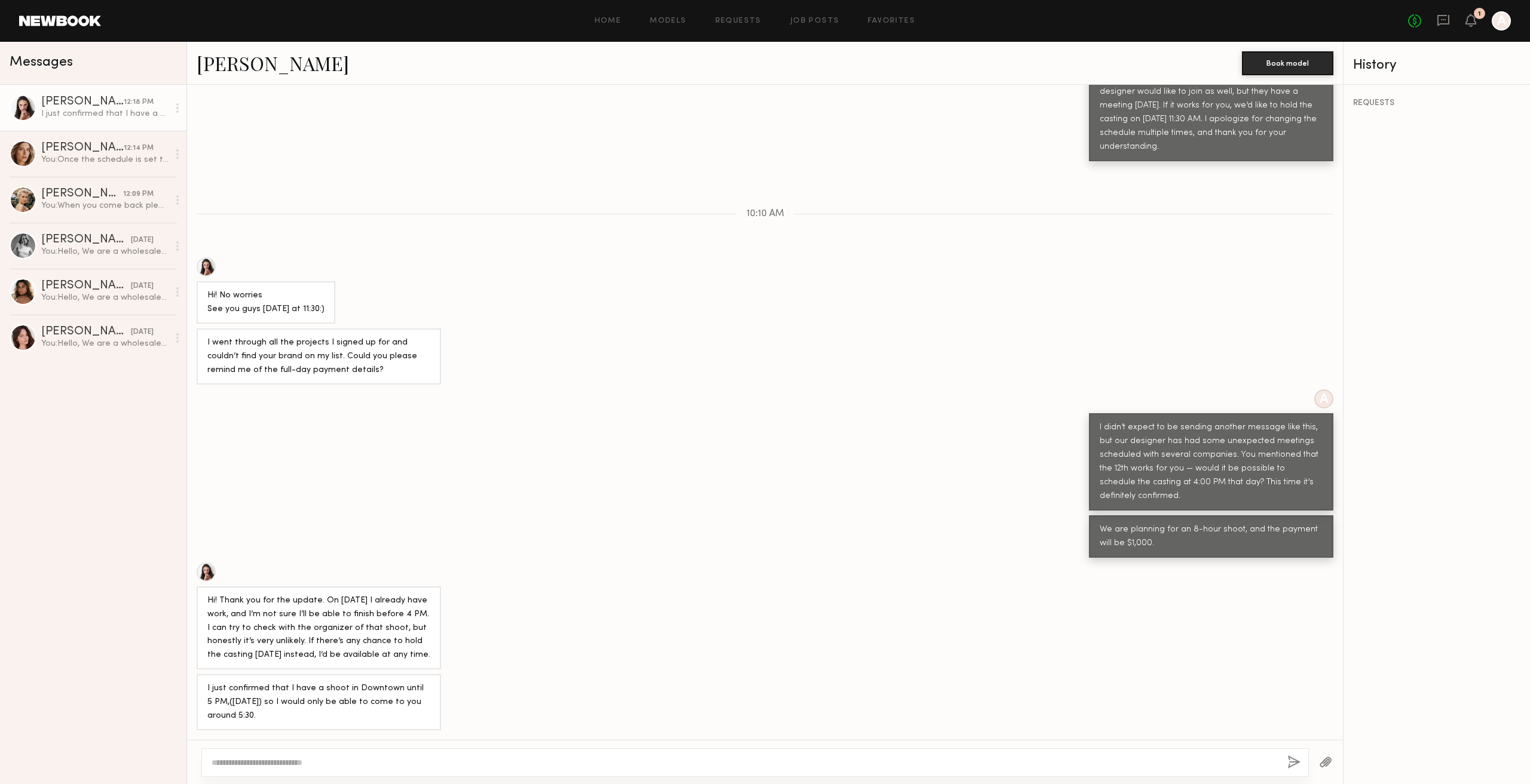
copy div "I just confirmed that I have a shoot in Downtown until 5 PM,([DATE]) so I would…"
click at [593, 766] on textarea at bounding box center [745, 763] width 1066 height 12
type textarea "*"
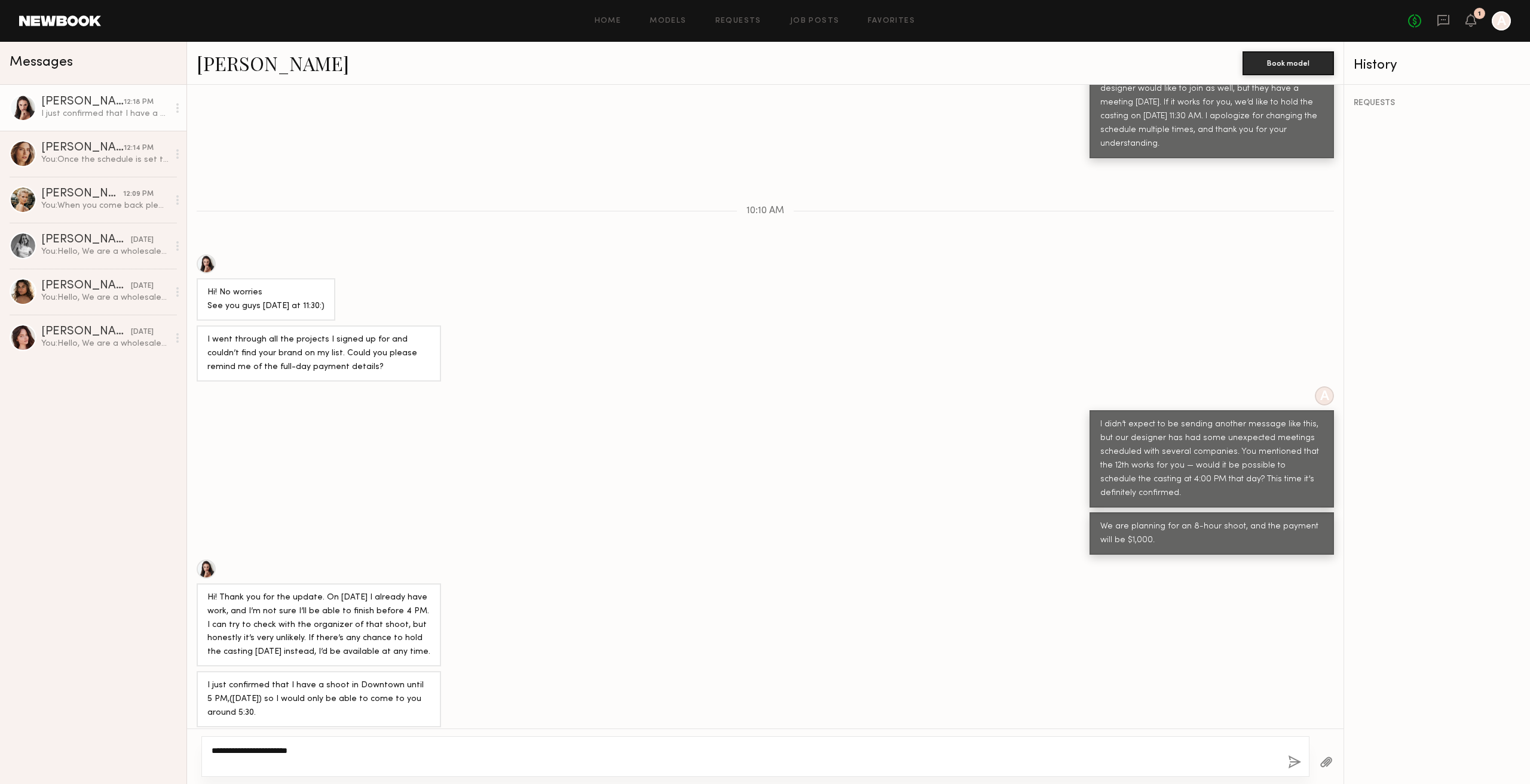
type textarea "**********"
click at [1299, 763] on button "button" at bounding box center [1295, 763] width 13 height 15
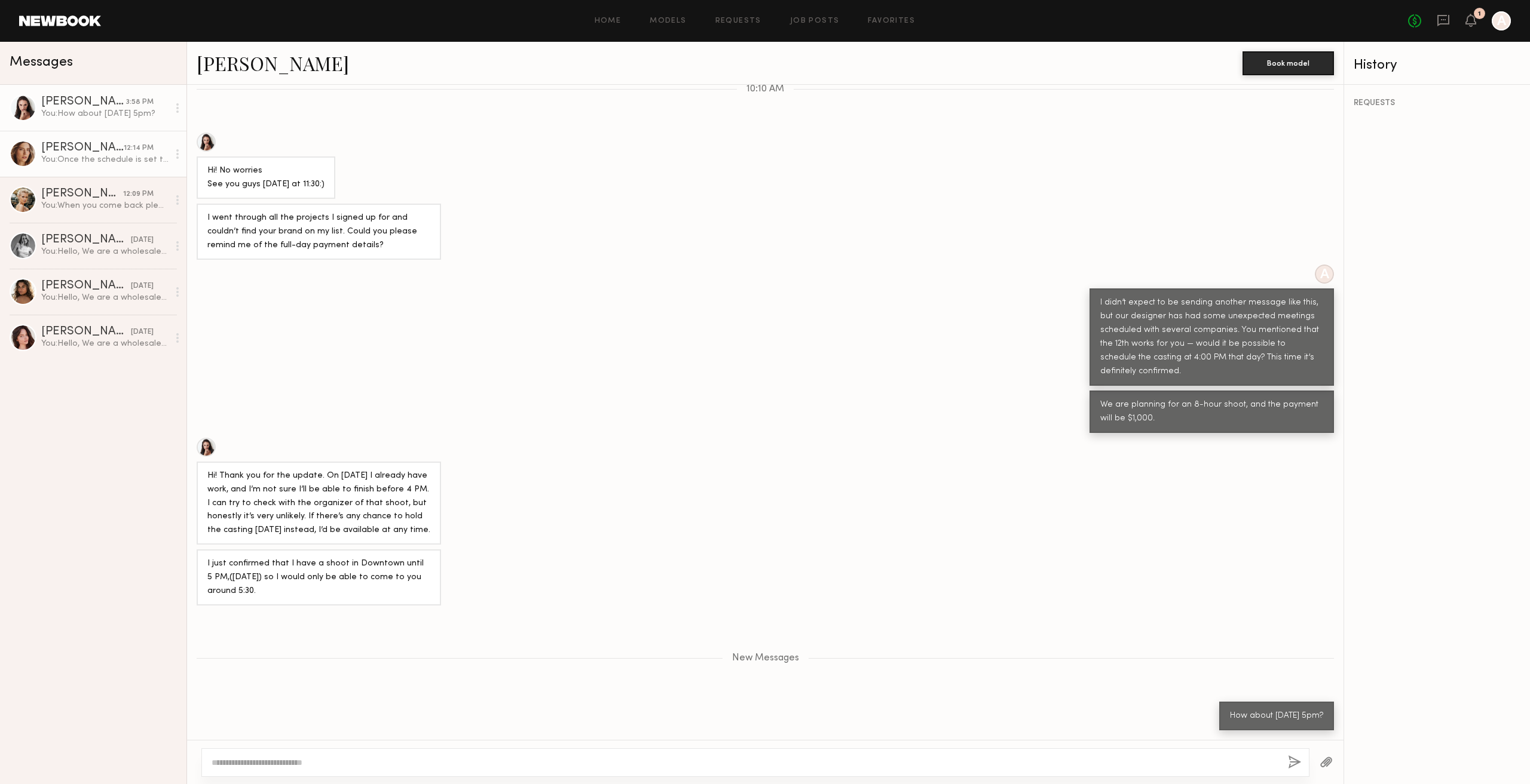
click at [83, 160] on div "You: Once the schedule is set this time, it will be final." at bounding box center [104, 160] width 127 height 12
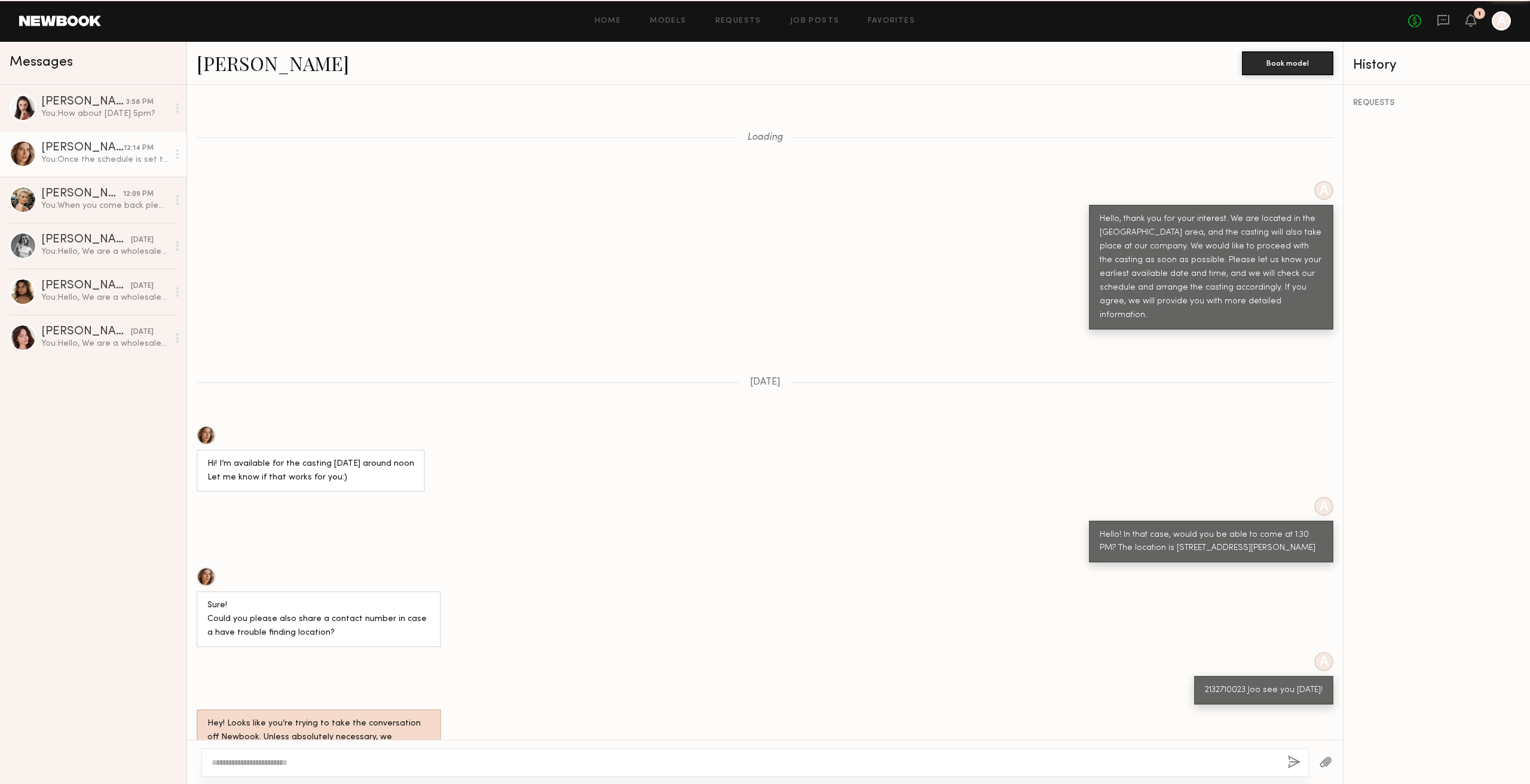
scroll to position [530, 0]
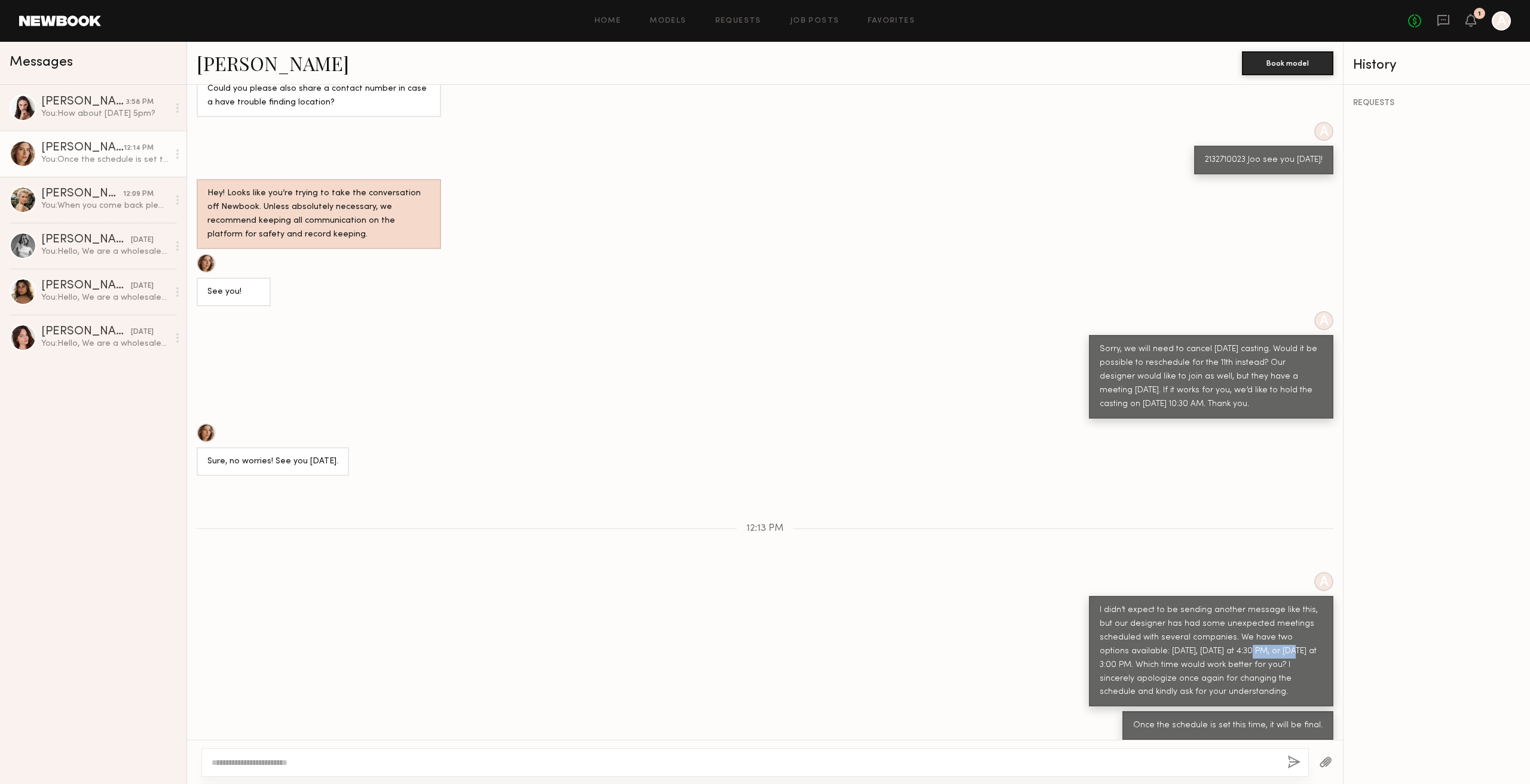
drag, startPoint x: 1222, startPoint y: 639, endPoint x: 1260, endPoint y: 642, distance: 38.1
click at [1260, 642] on div "I didn’t expect to be sending another message like this, but our designer has h…" at bounding box center [1211, 652] width 223 height 96
click at [1259, 654] on div "I didn’t expect to be sending another message like this, but our designer has h…" at bounding box center [1211, 652] width 223 height 96
drag, startPoint x: 1276, startPoint y: 642, endPoint x: 1307, endPoint y: 660, distance: 35.8
click at [1310, 645] on div "I didn’t expect to be sending another message like this, but our designer has h…" at bounding box center [1211, 652] width 223 height 96
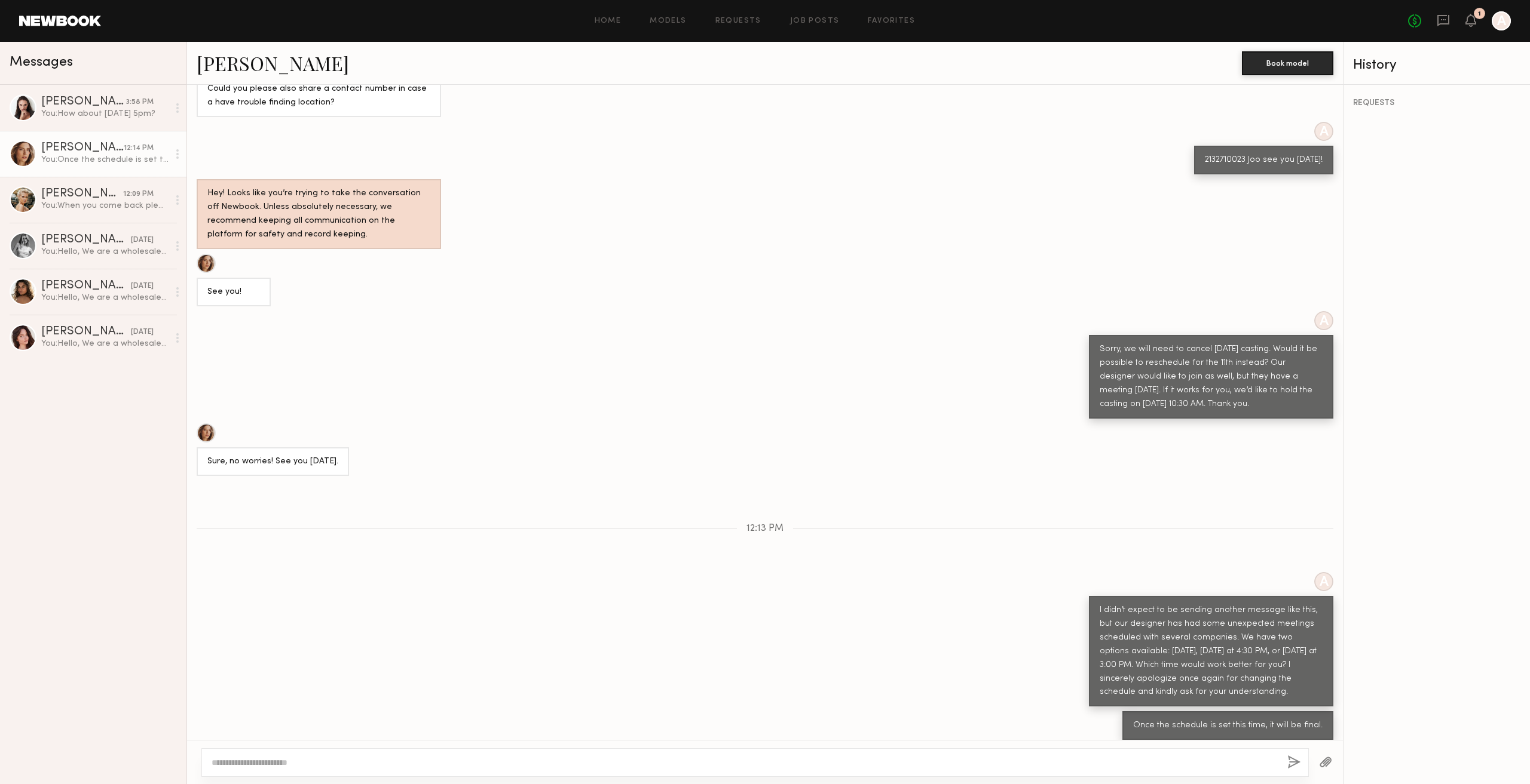
drag, startPoint x: 1285, startPoint y: 673, endPoint x: 1180, endPoint y: 656, distance: 106.4
click at [1283, 675] on div "I didn’t expect to be sending another message like this, but our designer has h…" at bounding box center [1211, 652] width 223 height 96
click at [1100, 658] on div "I didn’t expect to be sending another message like this, but our designer has h…" at bounding box center [1211, 652] width 223 height 96
drag, startPoint x: 1090, startPoint y: 654, endPoint x: 1156, endPoint y: 660, distance: 66.3
click at [1156, 660] on div "I didn’t expect to be sending another message like this, but our designer has h…" at bounding box center [1211, 652] width 223 height 96
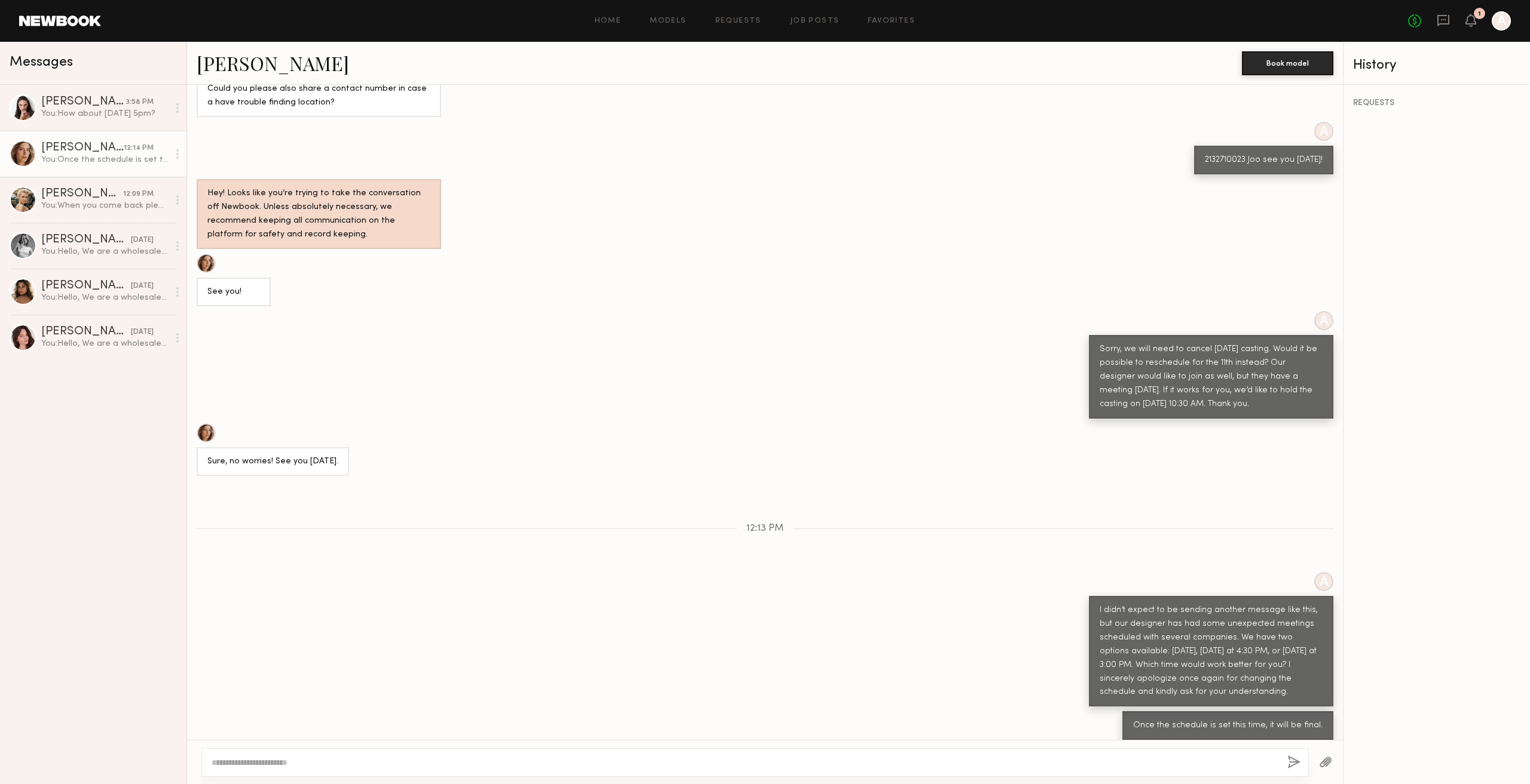
click at [1144, 671] on div "I didn’t expect to be sending another message like this, but our designer has h…" at bounding box center [1211, 652] width 223 height 96
drag, startPoint x: 1088, startPoint y: 655, endPoint x: 1164, endPoint y: 658, distance: 76.1
click at [1164, 658] on div "I didn’t expect to be sending another message like this, but our designer has h…" at bounding box center [1211, 651] width 245 height 111
click at [1182, 675] on div "I didn’t expect to be sending another message like this, but our designer has h…" at bounding box center [1211, 652] width 223 height 96
drag, startPoint x: 1164, startPoint y: 655, endPoint x: 1326, endPoint y: 668, distance: 162.5
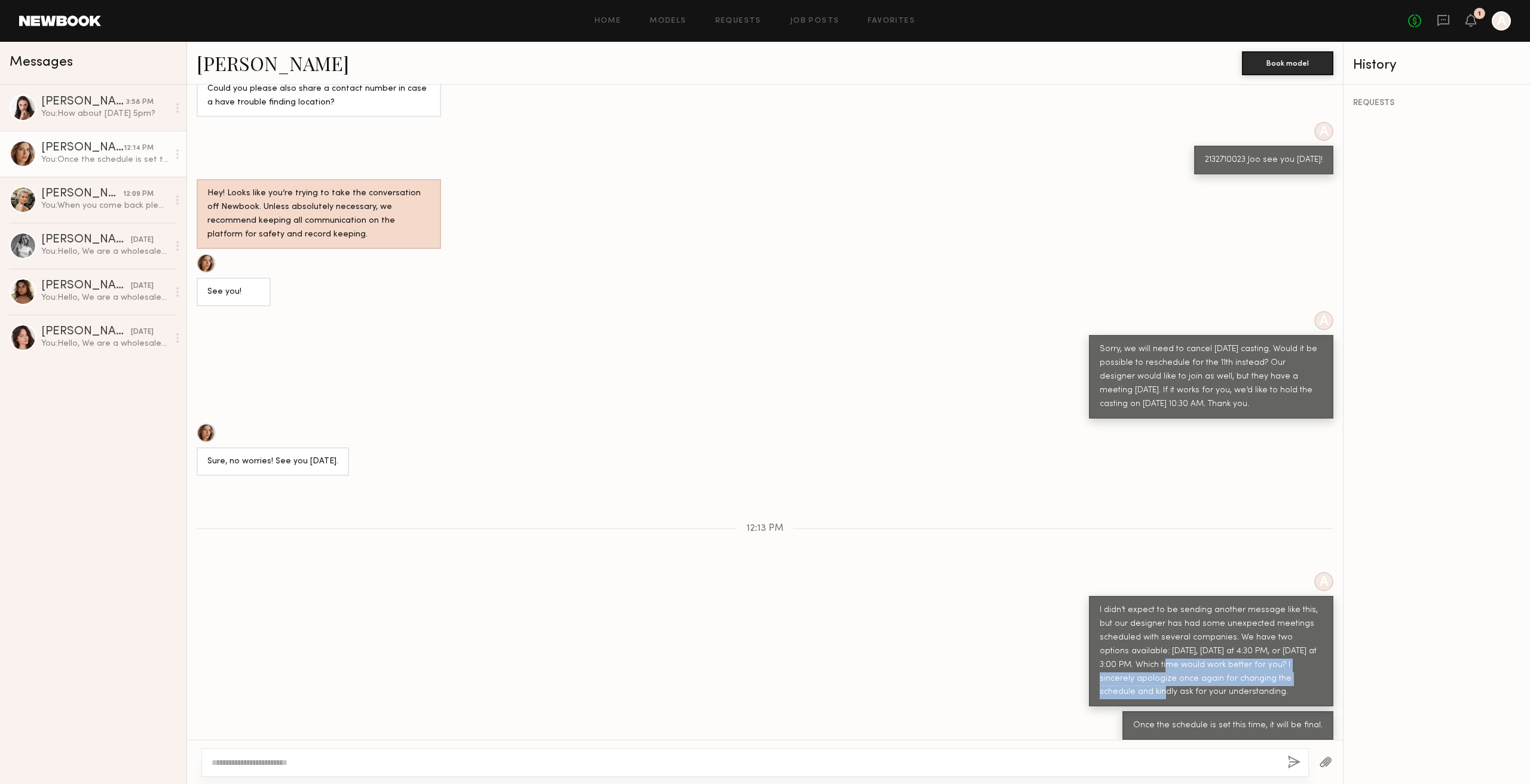
click at [1326, 668] on div "A I didn’t expect to be sending another message like this, but our designer has…" at bounding box center [764, 639] width 1156 height 135
click at [1244, 679] on div "I didn’t expect to be sending another message like this, but our designer has h…" at bounding box center [1211, 652] width 223 height 96
drag, startPoint x: 1252, startPoint y: 658, endPoint x: 1282, endPoint y: 662, distance: 30.3
click at [1282, 662] on div "I didn’t expect to be sending another message like this, but our designer has h…" at bounding box center [1211, 652] width 223 height 96
click at [1281, 675] on div "I didn’t expect to be sending another message like this, but our designer has h…" at bounding box center [1211, 652] width 223 height 96
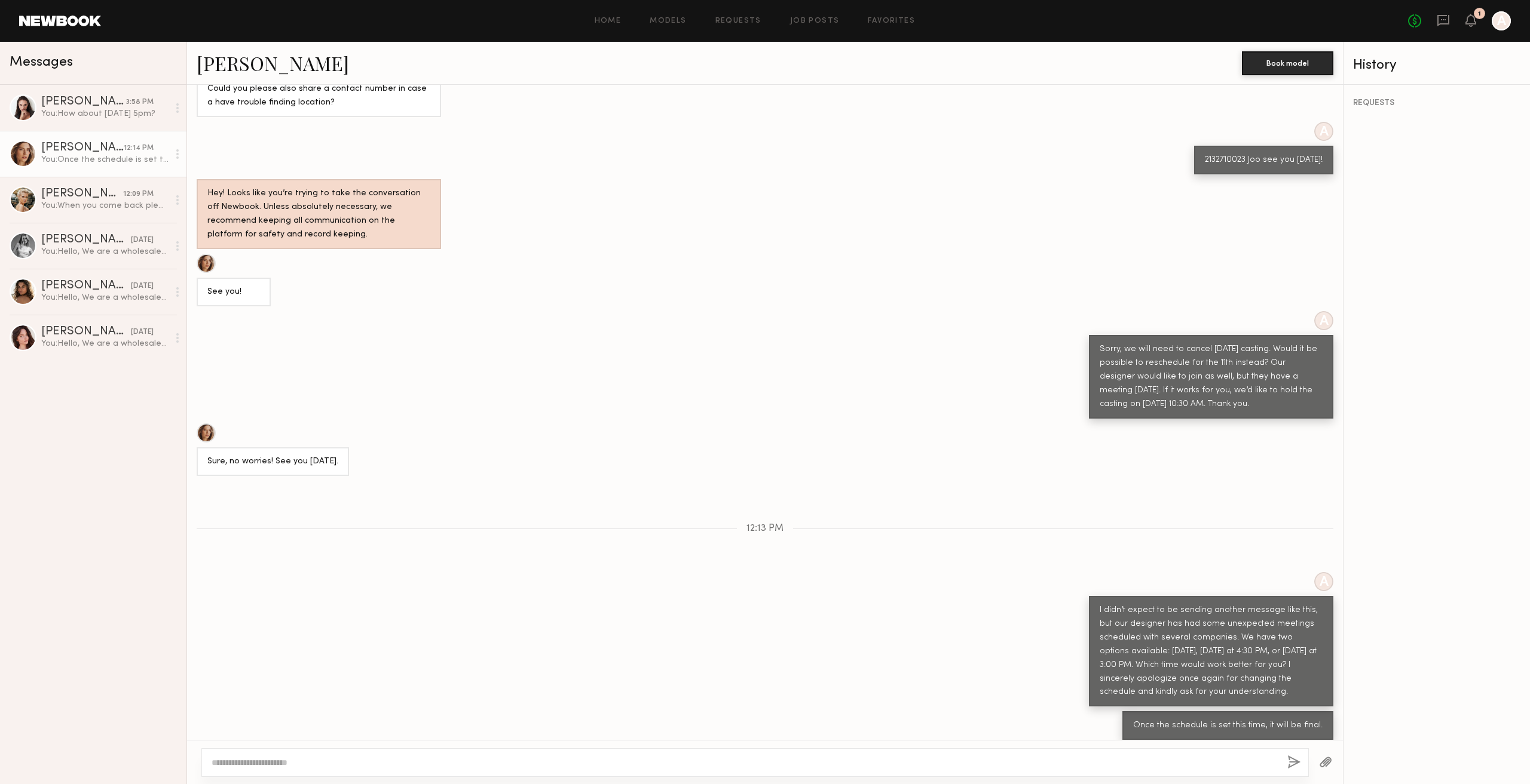
drag, startPoint x: 224, startPoint y: 446, endPoint x: 530, endPoint y: 468, distance: 306.8
click at [530, 468] on div "Loading A Hello, thank you for your interest. We are located in the [GEOGRAPHIC…" at bounding box center [764, 413] width 1156 height 655
click at [664, 439] on div "Sure, no worries! See you [DATE]." at bounding box center [764, 450] width 1156 height 53
drag, startPoint x: 1094, startPoint y: 602, endPoint x: 1270, endPoint y: 598, distance: 176.0
click at [1268, 604] on div "I didn’t expect to be sending another message like this, but our designer has h…" at bounding box center [1211, 652] width 223 height 96
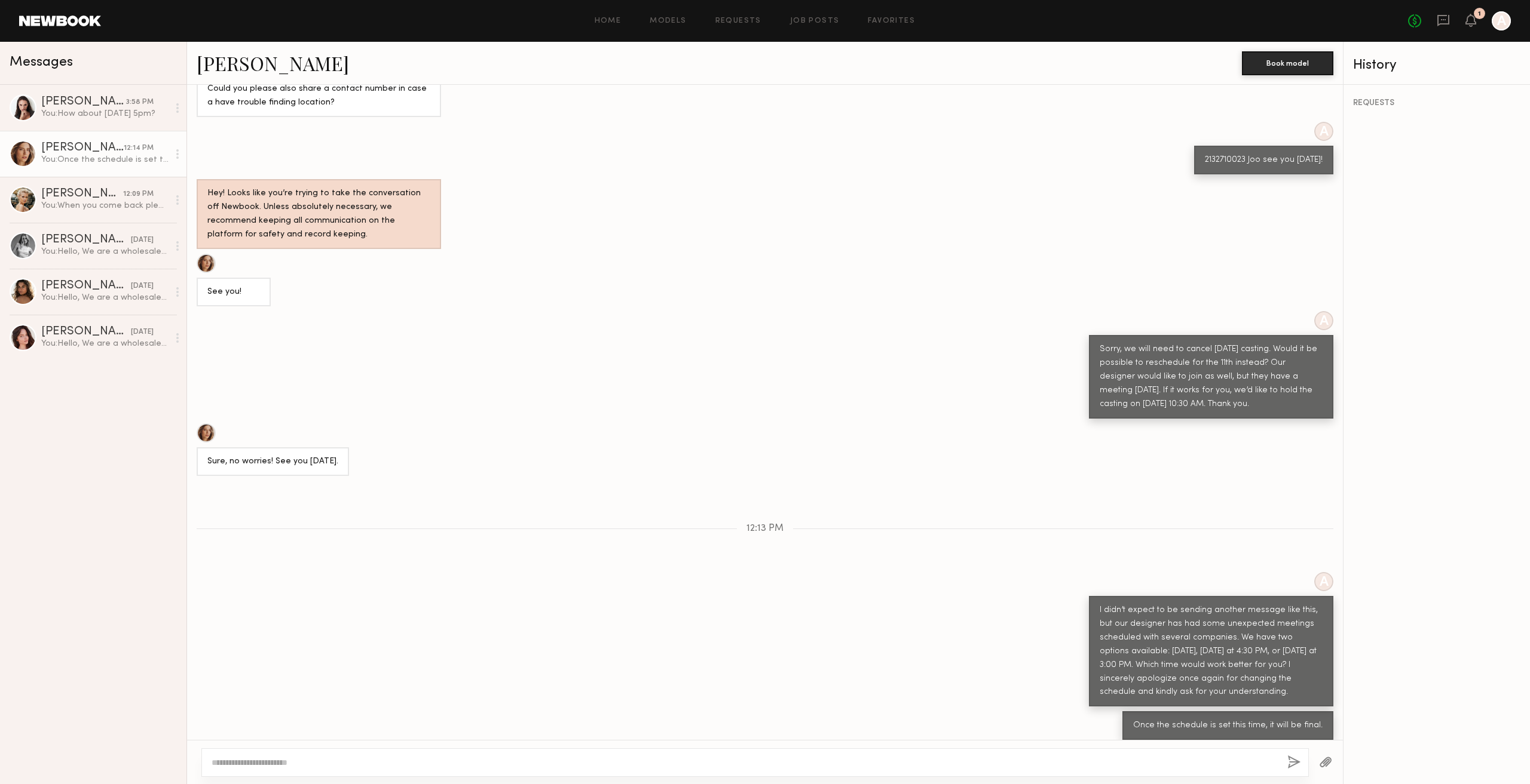
click at [1313, 614] on div "I didn’t expect to be sending another message like this, but our designer has h…" at bounding box center [1211, 651] width 245 height 111
click at [1289, 624] on div "I didn’t expect to be sending another message like this, but our designer has h…" at bounding box center [1211, 652] width 223 height 96
click at [910, 768] on textarea at bounding box center [745, 763] width 1066 height 12
click at [1001, 766] on textarea at bounding box center [745, 763] width 1066 height 12
click at [847, 667] on div "A I didn’t expect to be sending another message like this, but our designer has…" at bounding box center [764, 639] width 1156 height 135
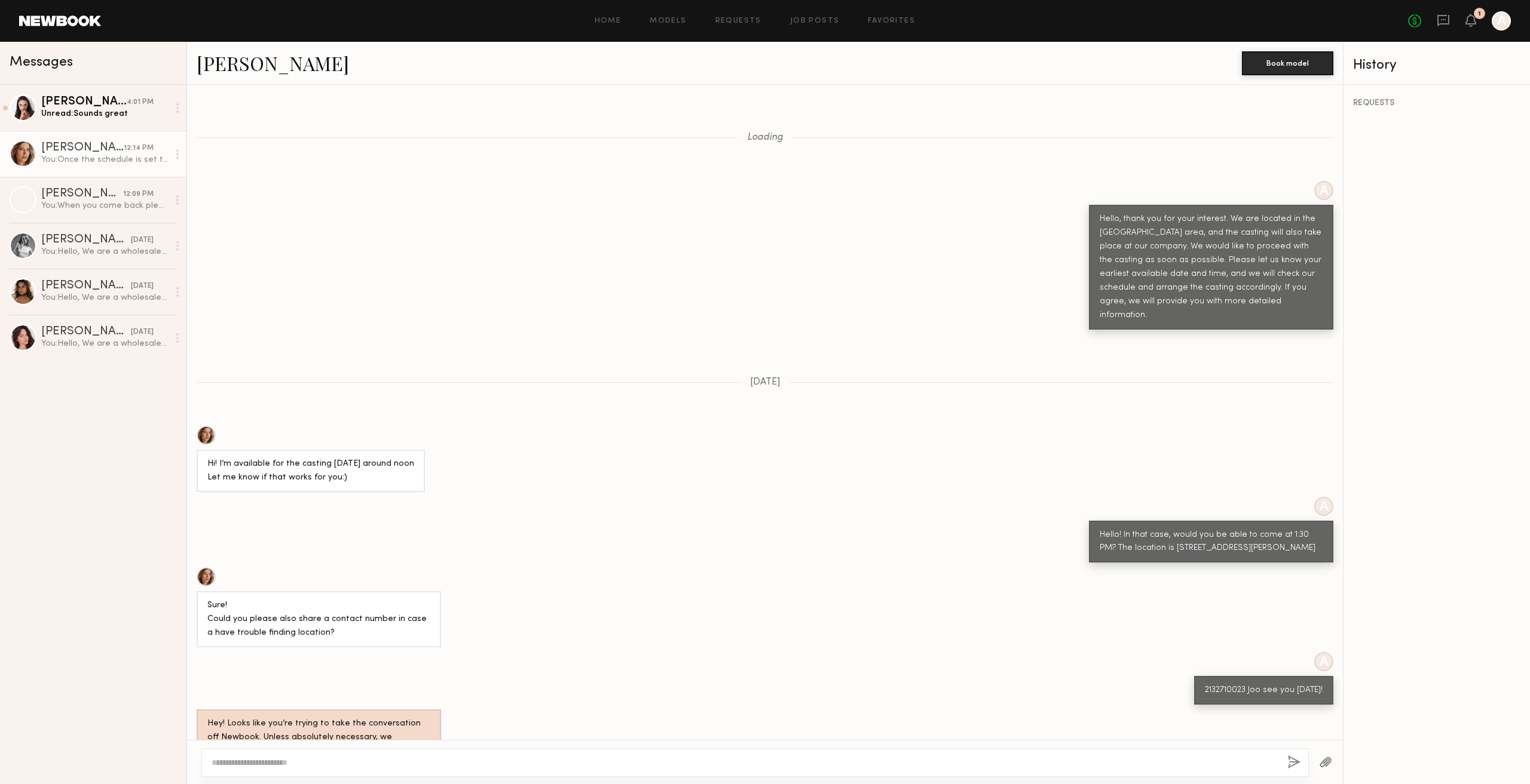
scroll to position [530, 0]
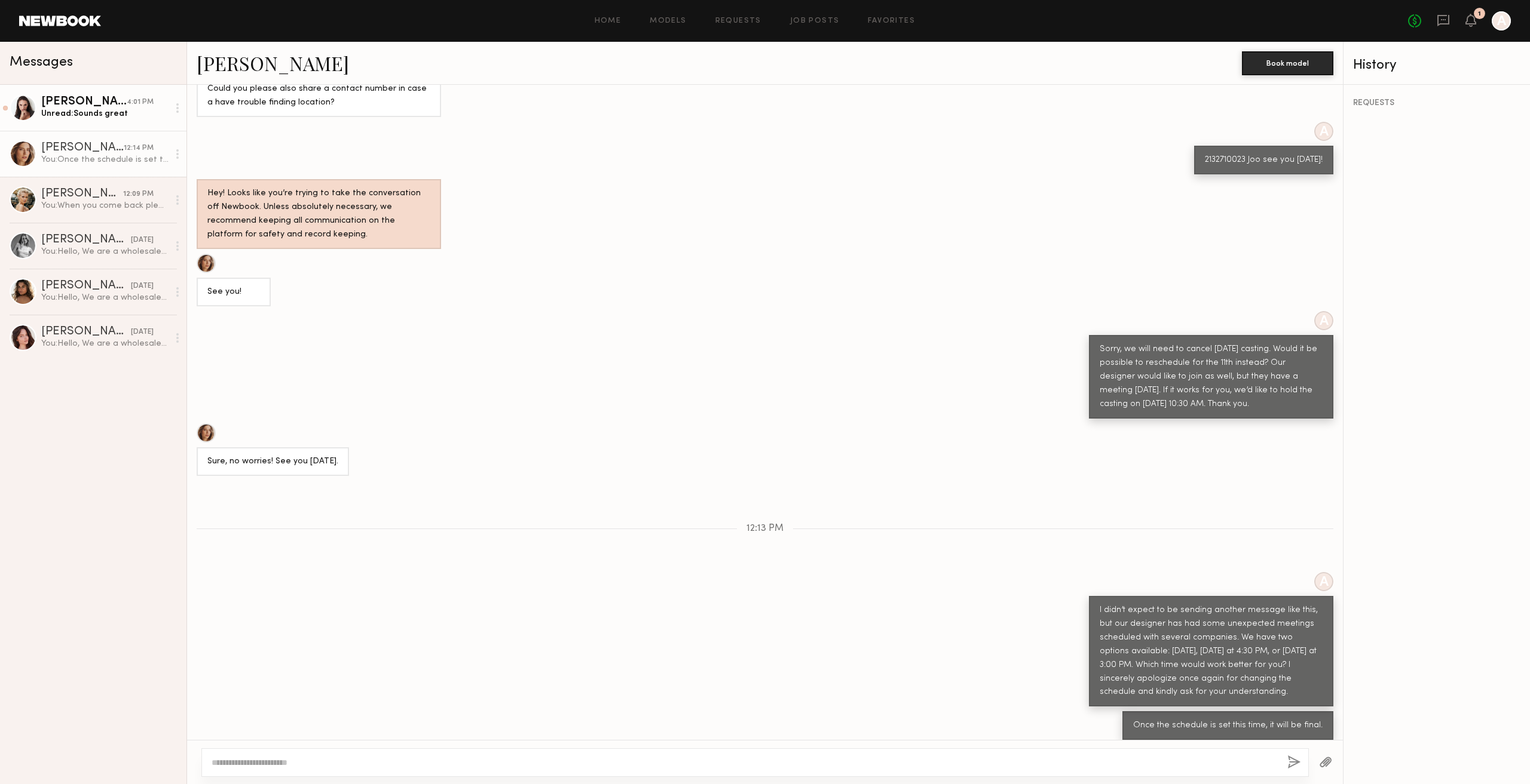
click at [88, 109] on div "Unread: Sounds great" at bounding box center [104, 114] width 127 height 12
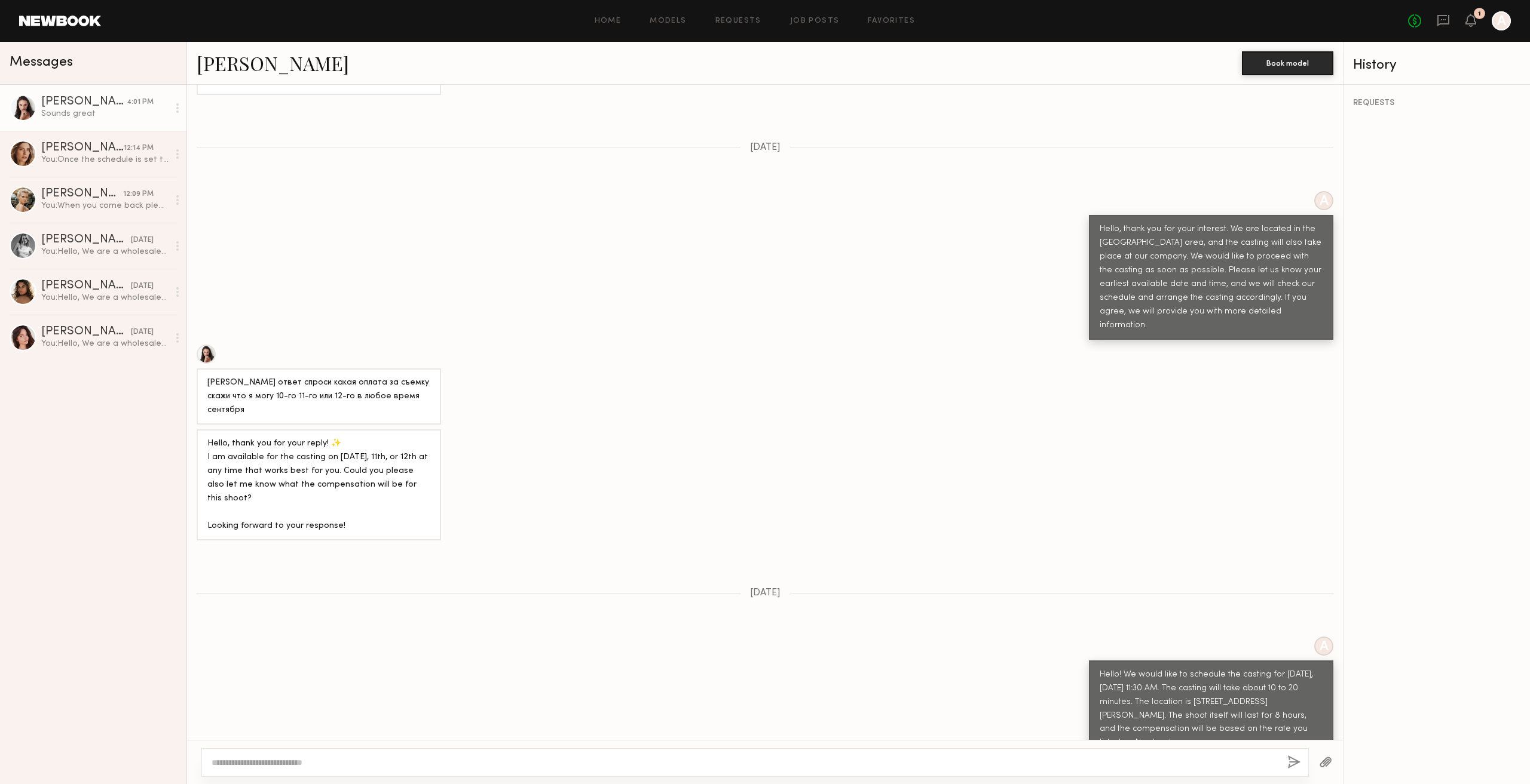
scroll to position [1214, 0]
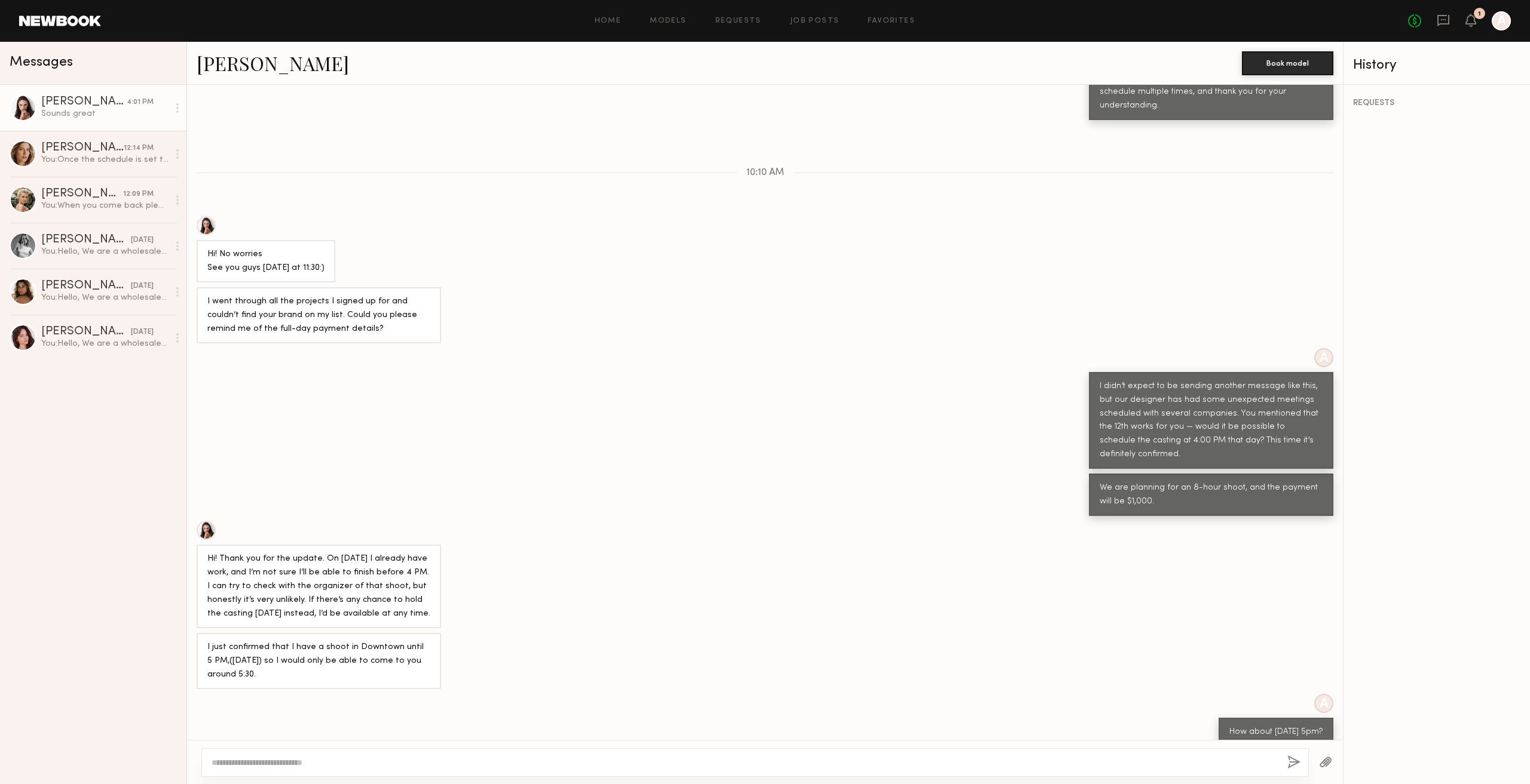
click at [430, 755] on div at bounding box center [755, 763] width 1107 height 29
click at [426, 760] on textarea at bounding box center [745, 763] width 1066 height 12
click at [342, 763] on textarea at bounding box center [745, 763] width 1066 height 12
paste textarea "**********"
click at [531, 760] on textarea "**********" at bounding box center [745, 763] width 1067 height 12
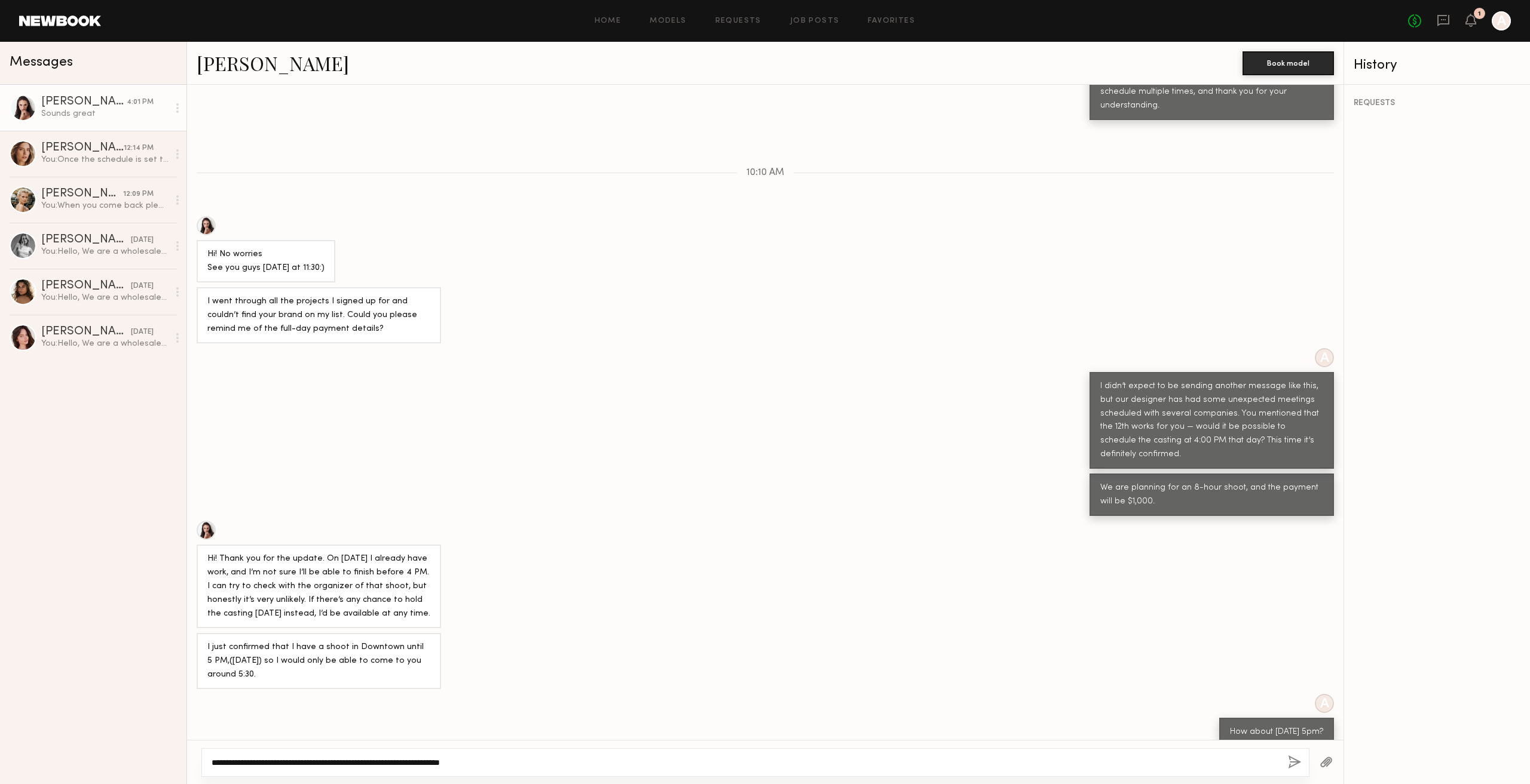
type textarea "**********"
click at [1290, 761] on button "button" at bounding box center [1295, 763] width 13 height 15
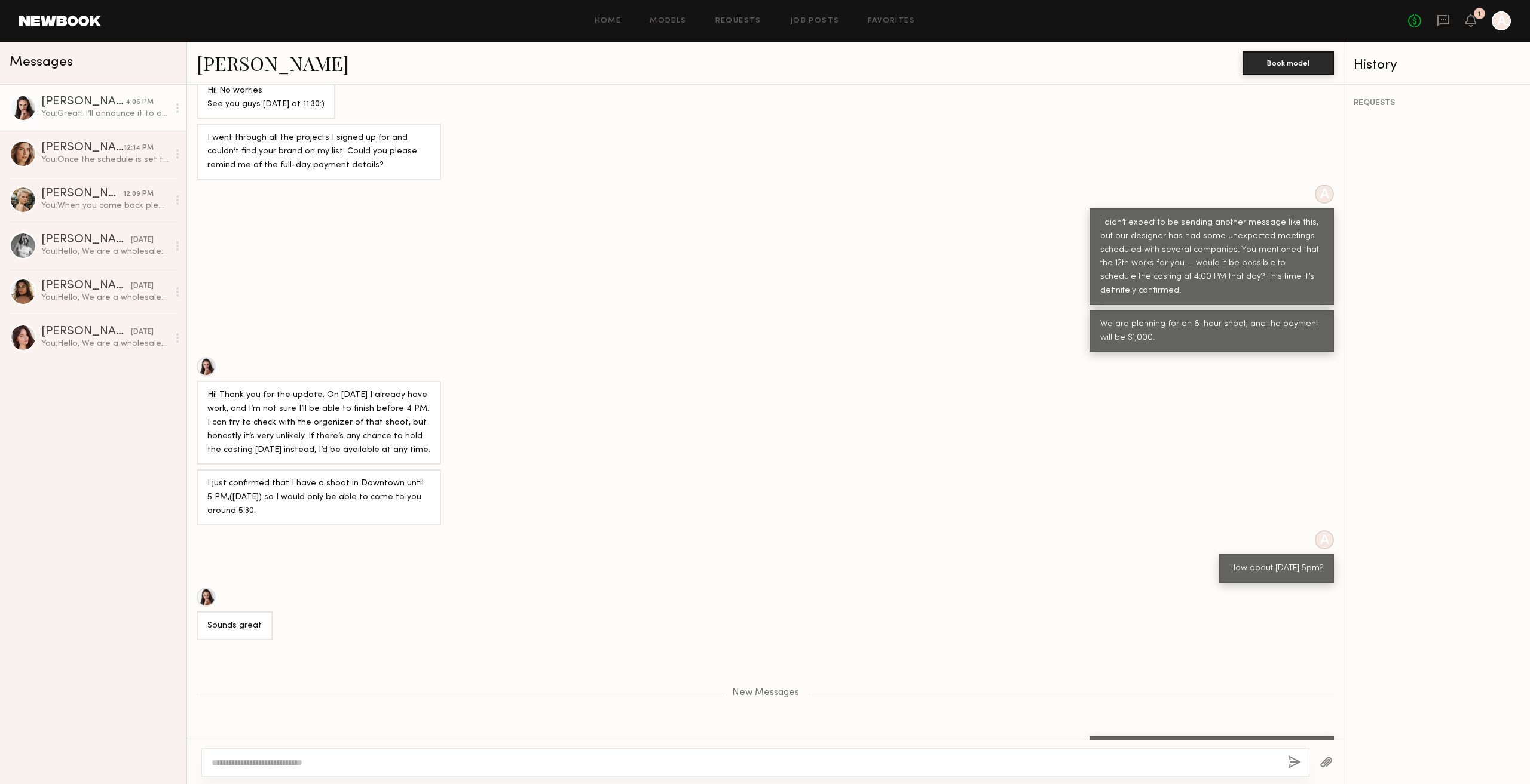
click at [783, 185] on div "A I didn’t expect to be sending another message like this, but our designer has…" at bounding box center [765, 245] width 1157 height 121
drag, startPoint x: 308, startPoint y: 67, endPoint x: 196, endPoint y: 62, distance: 112.1
click at [197, 62] on div "[PERSON_NAME]" at bounding box center [720, 63] width 1046 height 26
click at [191, 63] on div "Anastasiia S. Book model" at bounding box center [765, 63] width 1157 height 43
drag, startPoint x: 193, startPoint y: 63, endPoint x: 309, endPoint y: 59, distance: 116.1
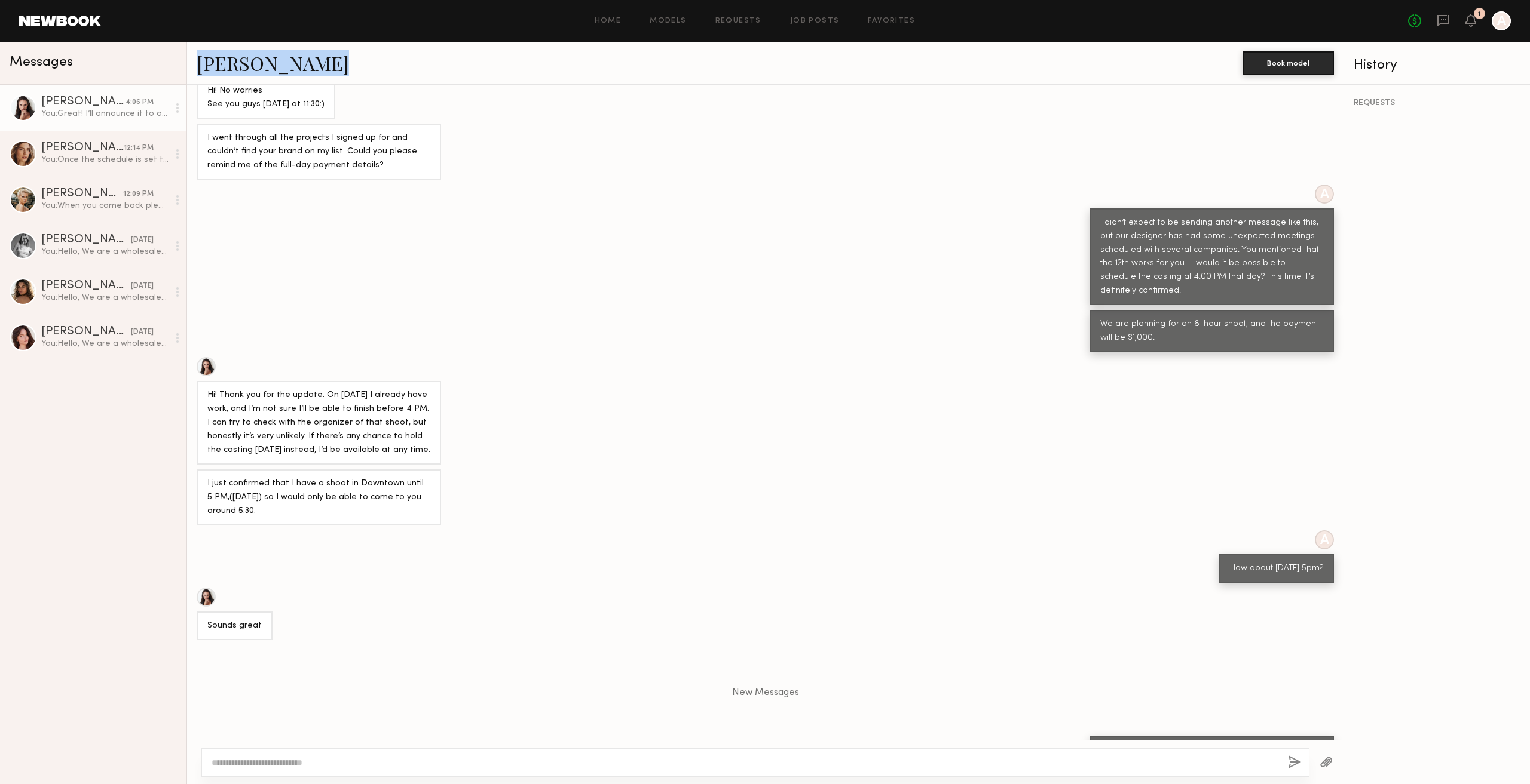
click at [309, 59] on div "Anastasiia S. Book model" at bounding box center [765, 63] width 1157 height 43
copy link "[PERSON_NAME]"
